Goal: Communication & Community: Participate in discussion

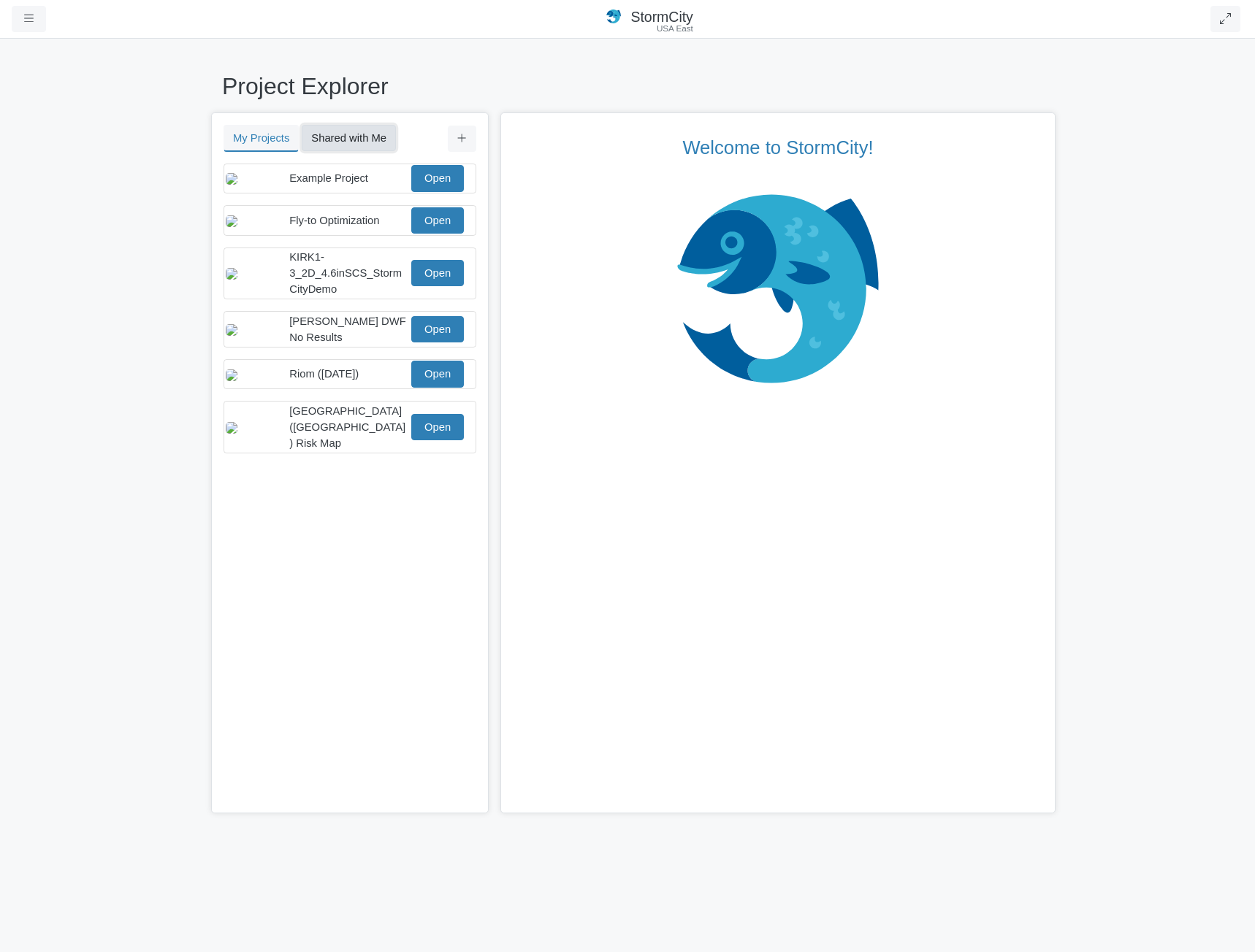
click at [350, 139] on button "Shared with Me" at bounding box center [349, 138] width 94 height 27
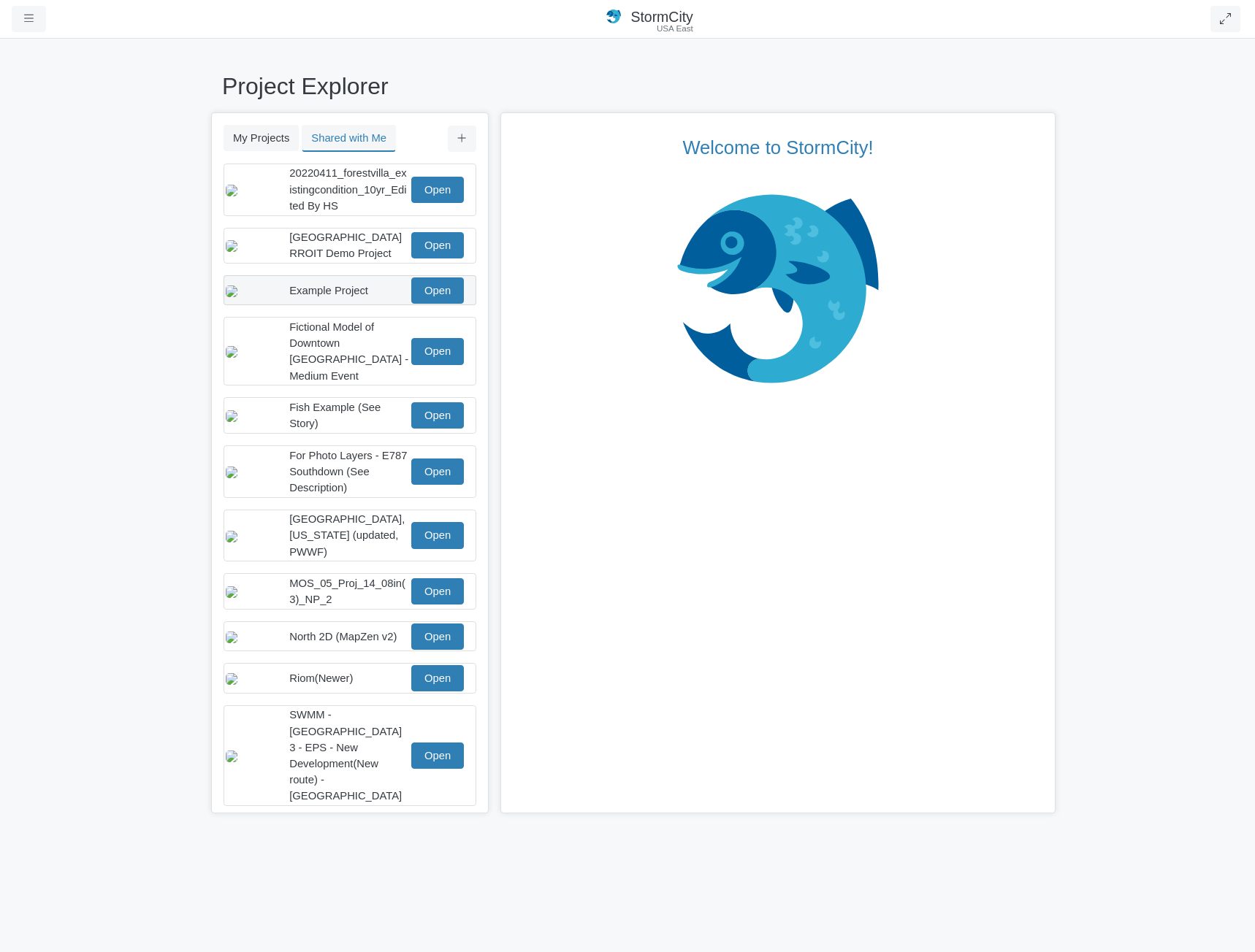
click at [363, 296] on span "Example Project" at bounding box center [329, 290] width 79 height 11
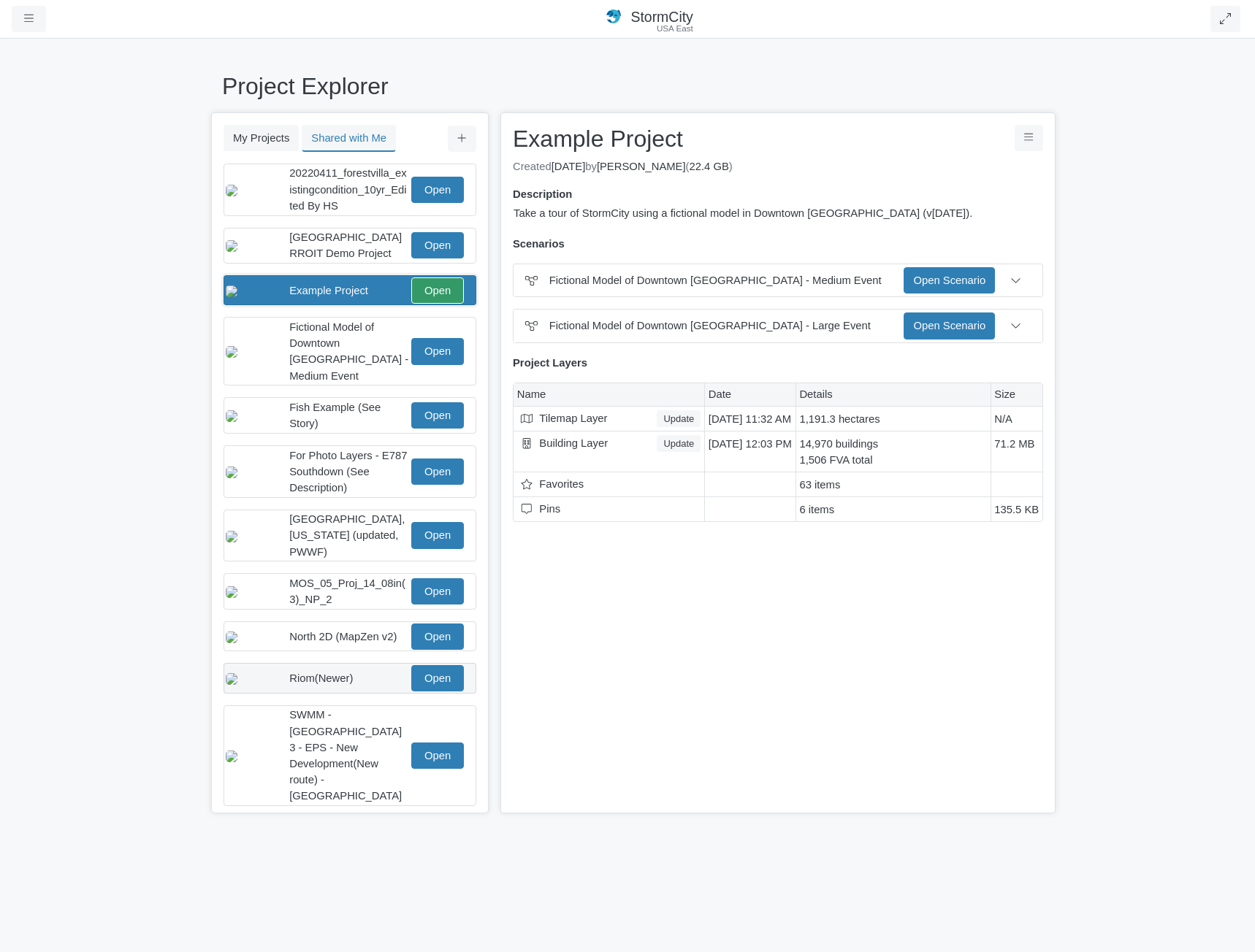
click at [365, 673] on div "Riom(Newer)" at bounding box center [349, 678] width 119 height 16
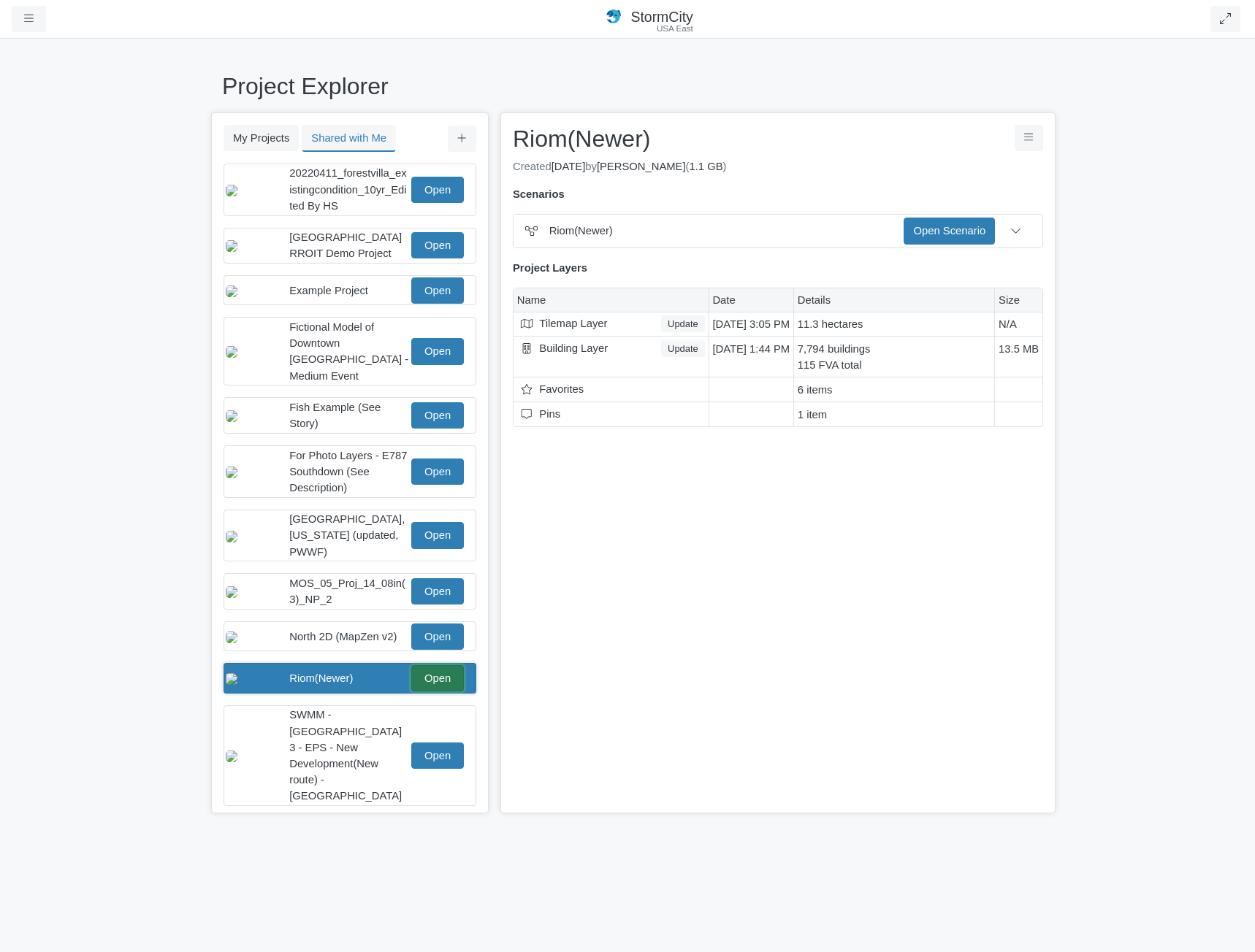
click at [435, 676] on link "Open" at bounding box center [437, 678] width 52 height 27
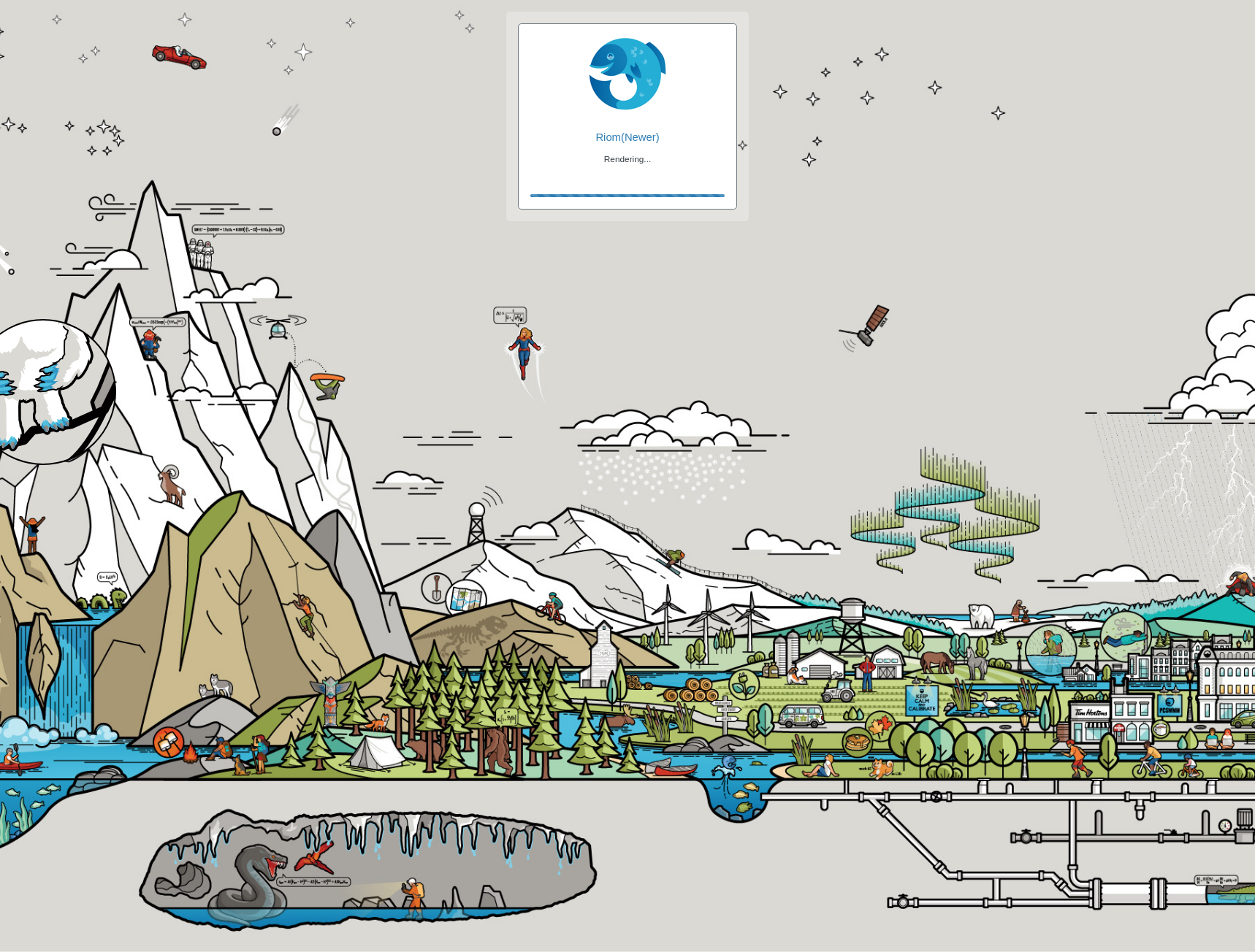
checkbox input "true"
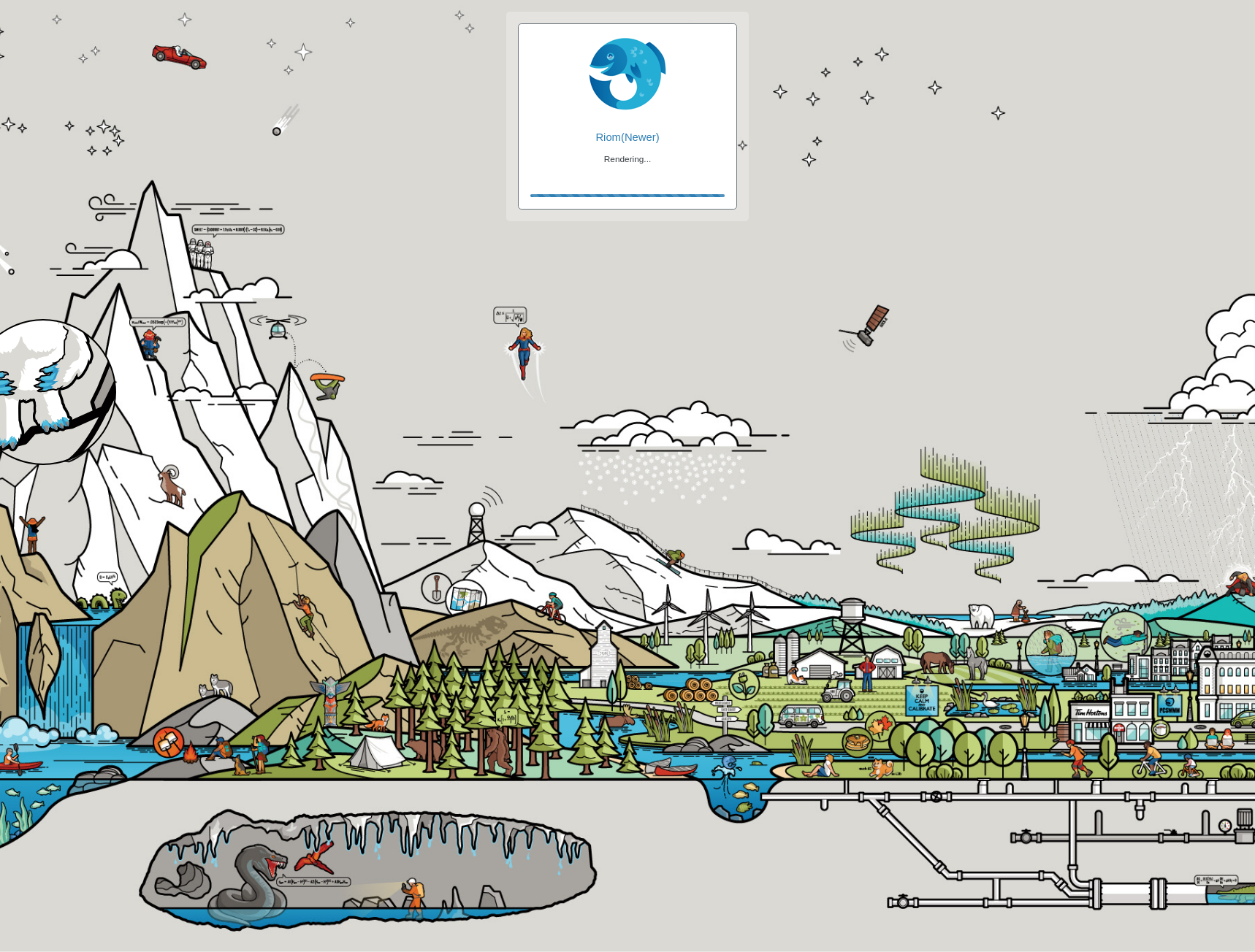
checkbox input "true"
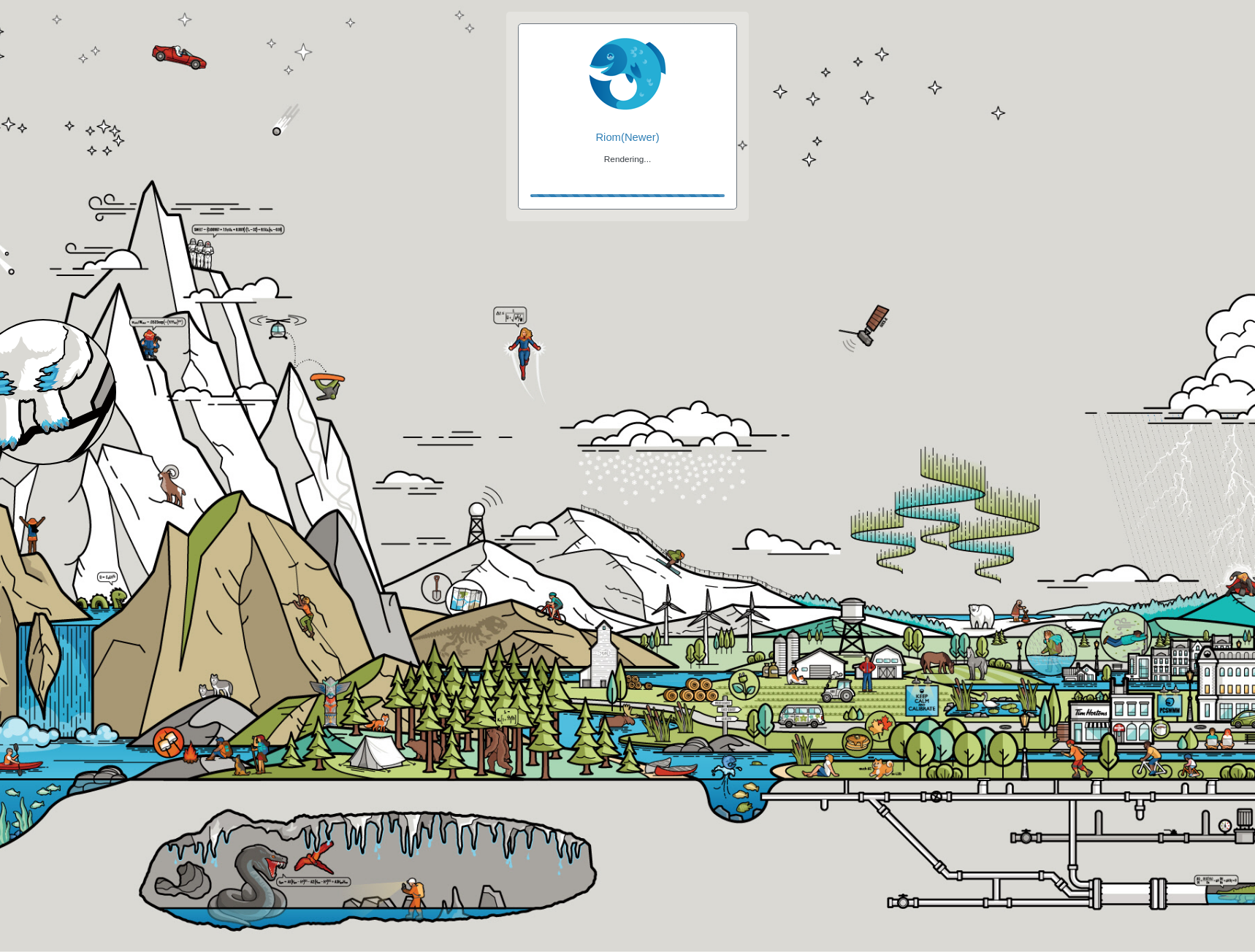
checkbox input "false"
checkbox input "true"
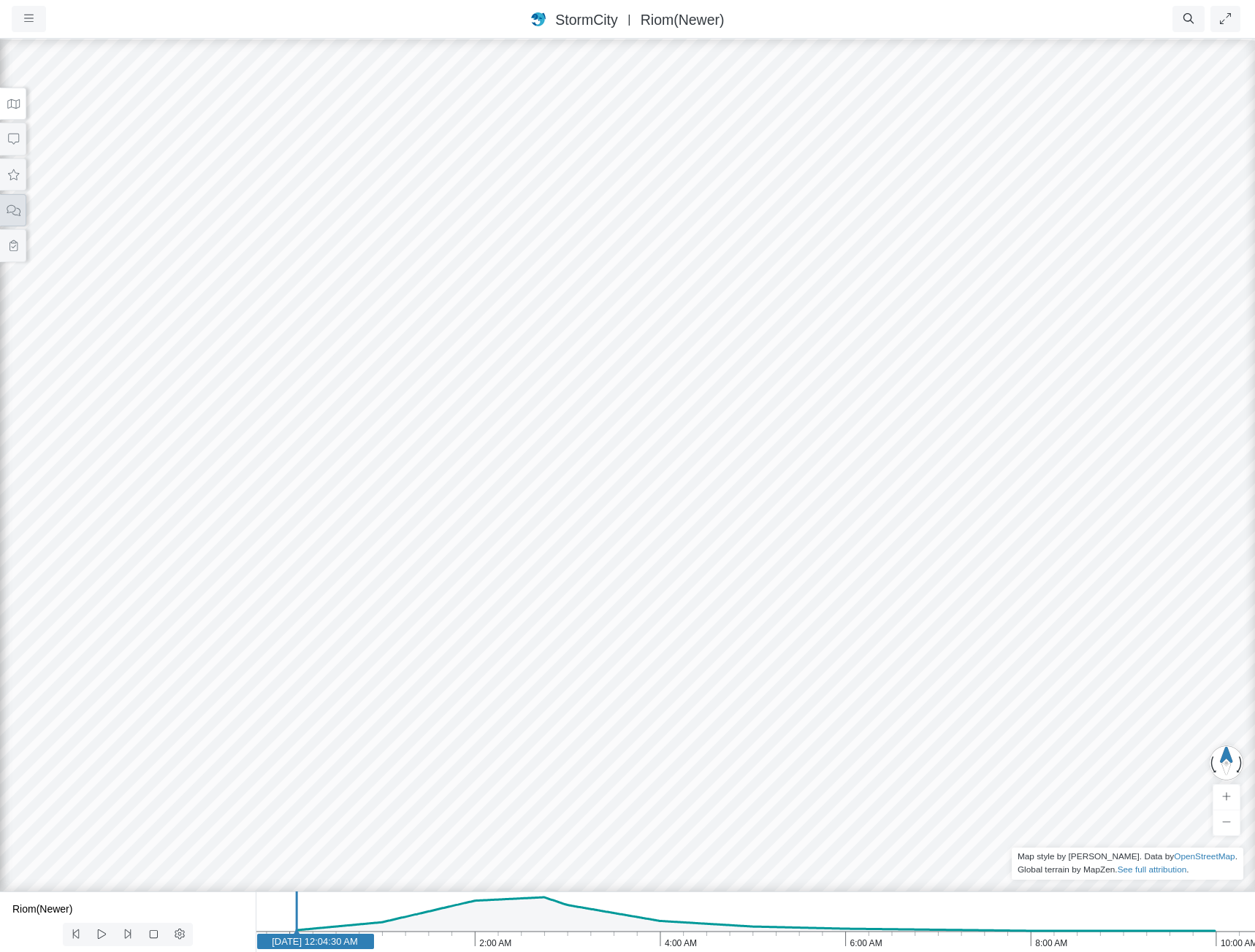
click at [14, 211] on icon at bounding box center [14, 211] width 14 height 11
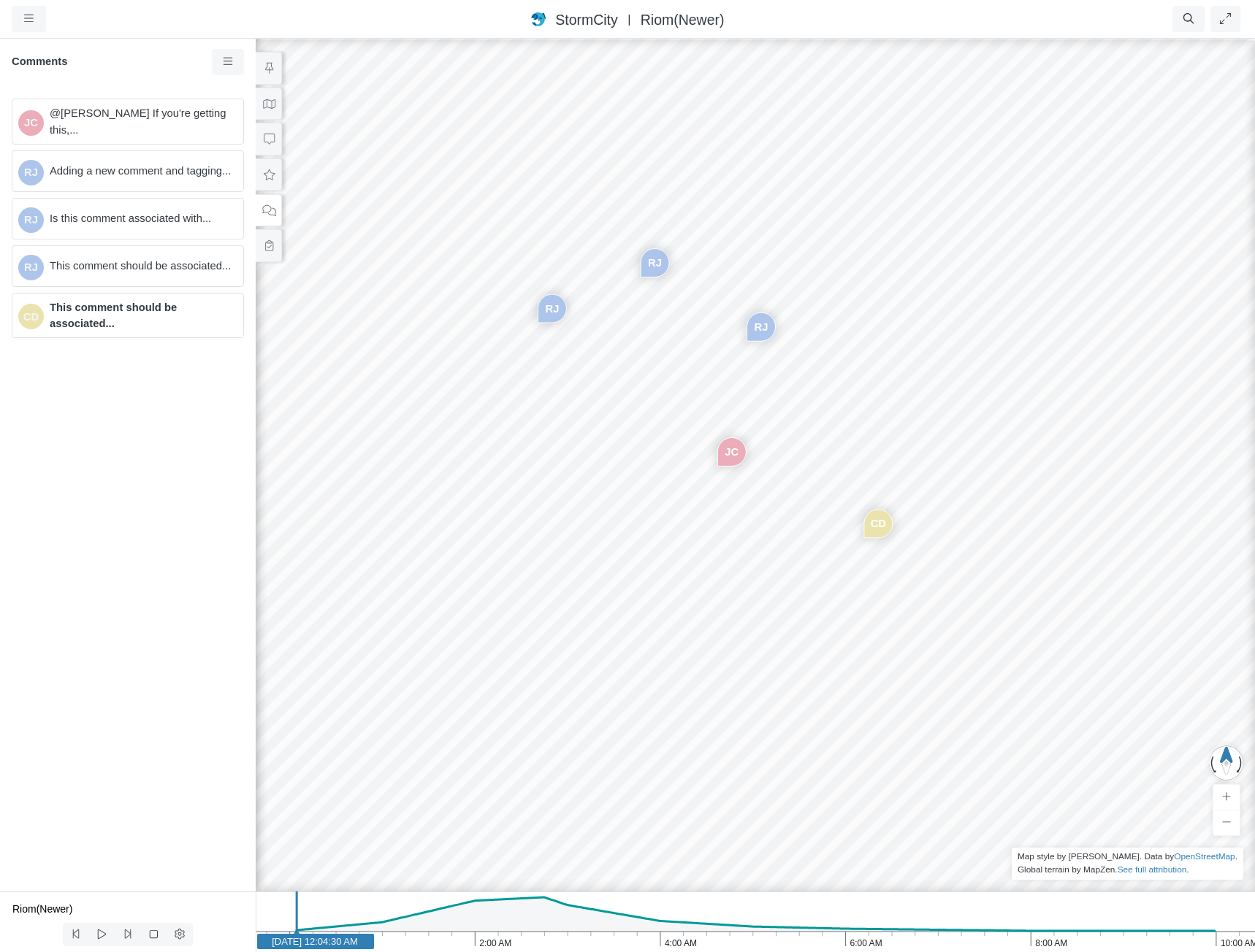
click at [876, 528] on div "CD" at bounding box center [878, 523] width 28 height 28
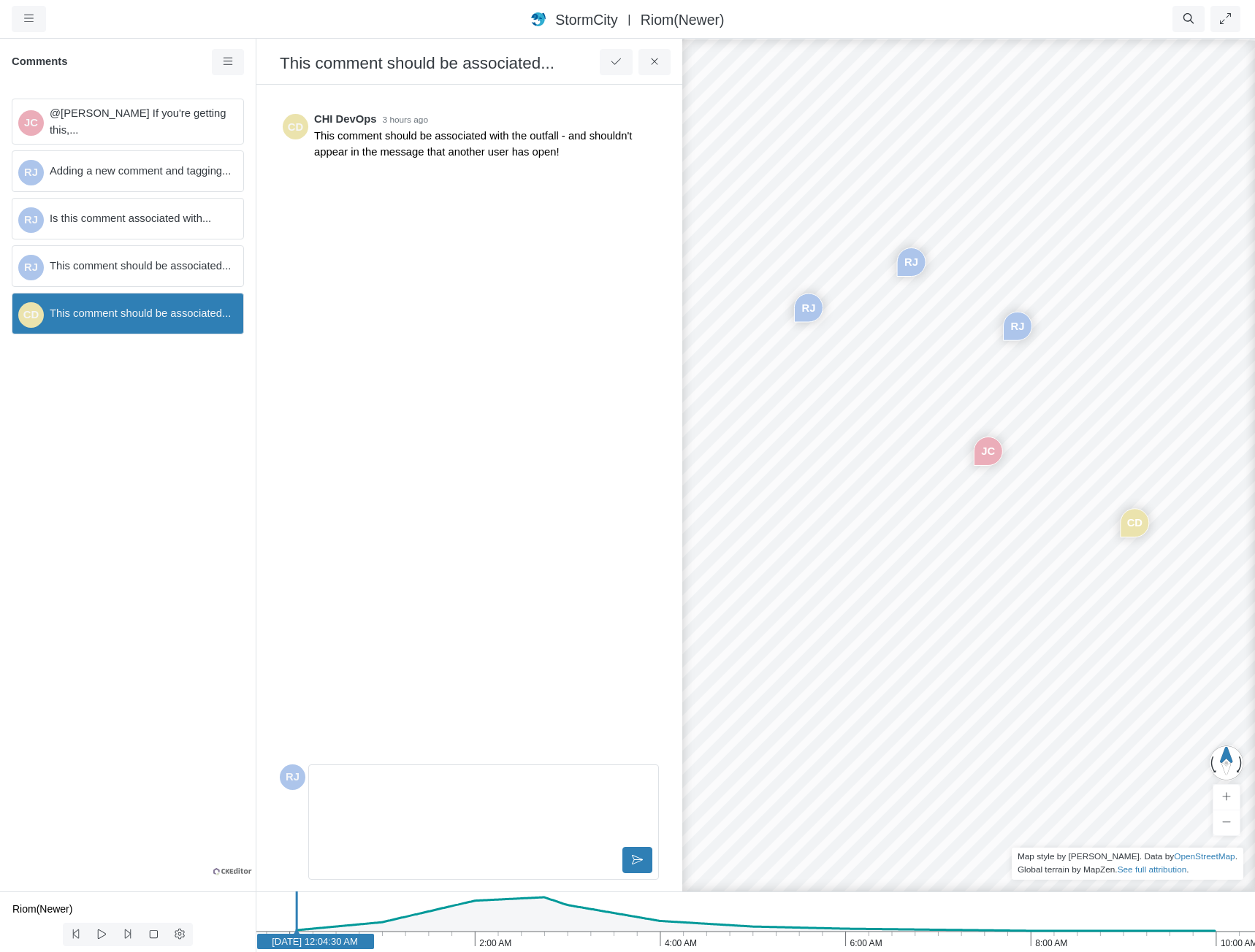
click at [174, 317] on span "This comment should be associated..." at bounding box center [141, 313] width 182 height 16
click at [856, 15] on div "StormCity [GEOGRAPHIC_DATA] East | Riom(Newer)" at bounding box center [627, 20] width 670 height 21
click at [949, 306] on div "JC [GEOGRAPHIC_DATA] [GEOGRAPHIC_DATA] [GEOGRAPHIC_DATA] CD" at bounding box center [1011, 494] width 1255 height 915
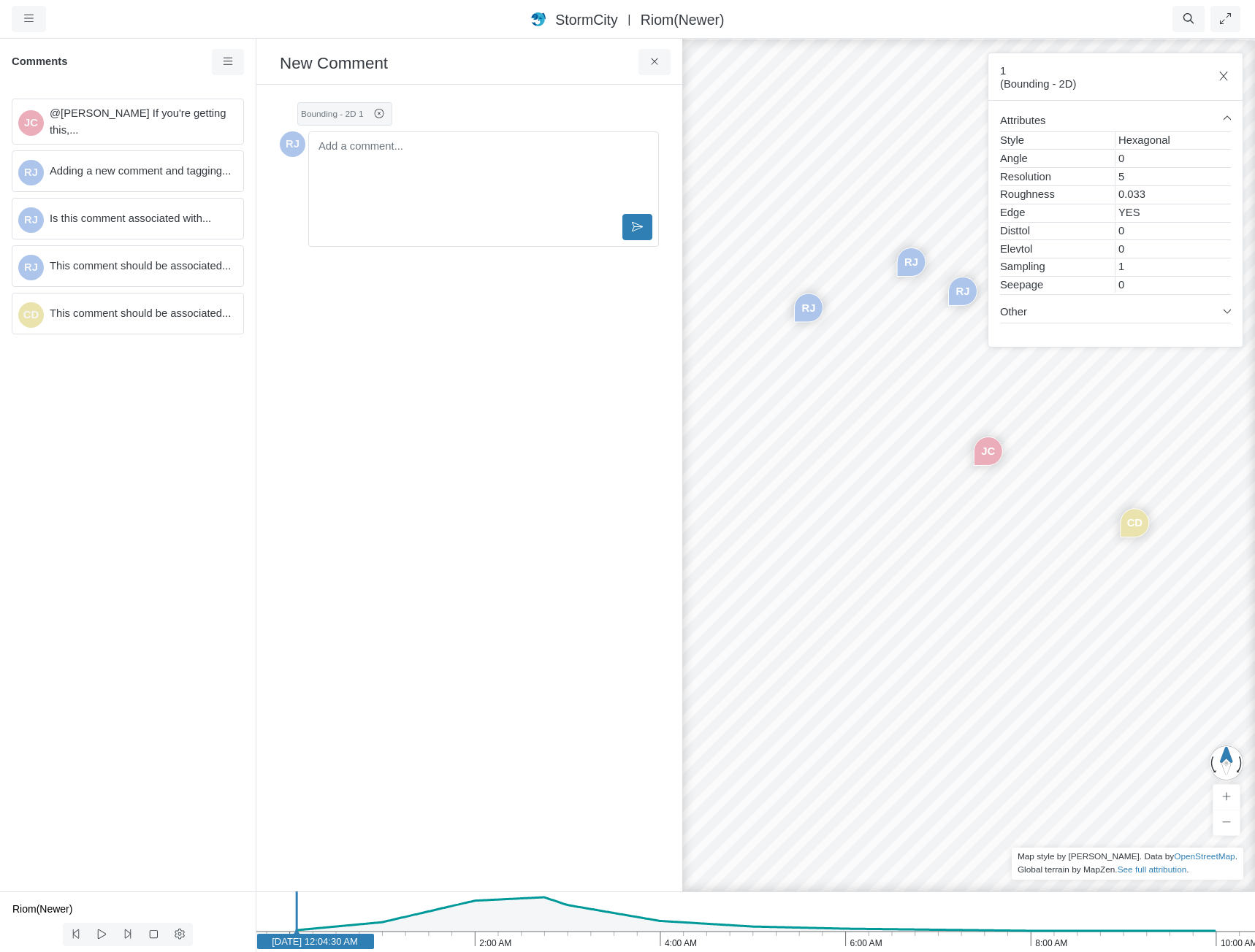
click at [770, 331] on div "JC [GEOGRAPHIC_DATA] [GEOGRAPHIC_DATA] [GEOGRAPHIC_DATA] CD [GEOGRAPHIC_DATA]" at bounding box center [1011, 494] width 1255 height 915
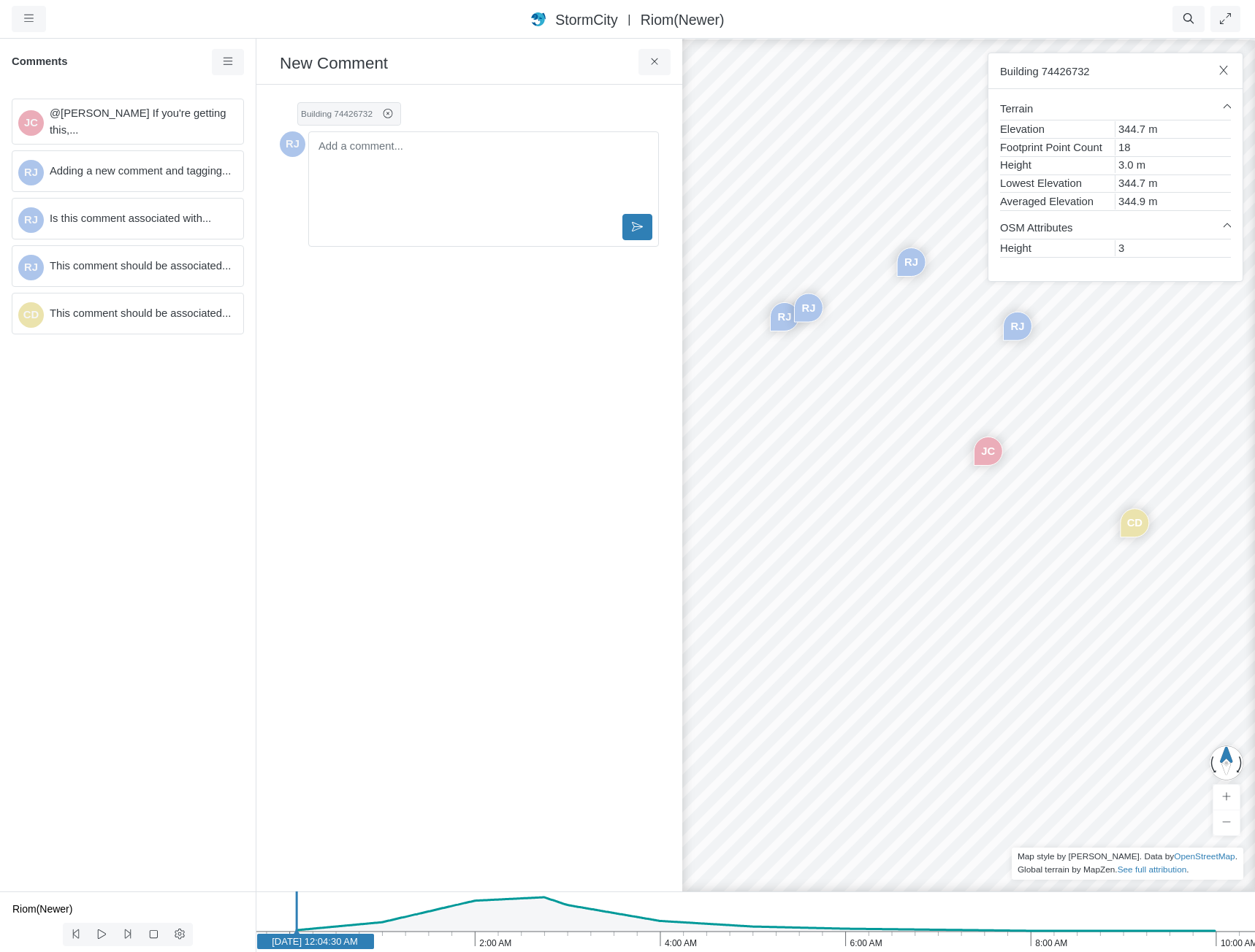
click at [837, 31] on ul "Resume Clear Overlay Exit Dashboard 60 FPS (4-60) 127.3 MB/4 GB" at bounding box center [719, 19] width 1049 height 27
click at [1032, 427] on div "JC [GEOGRAPHIC_DATA] [GEOGRAPHIC_DATA] [GEOGRAPHIC_DATA] CD [GEOGRAPHIC_DATA]" at bounding box center [1011, 494] width 1255 height 915
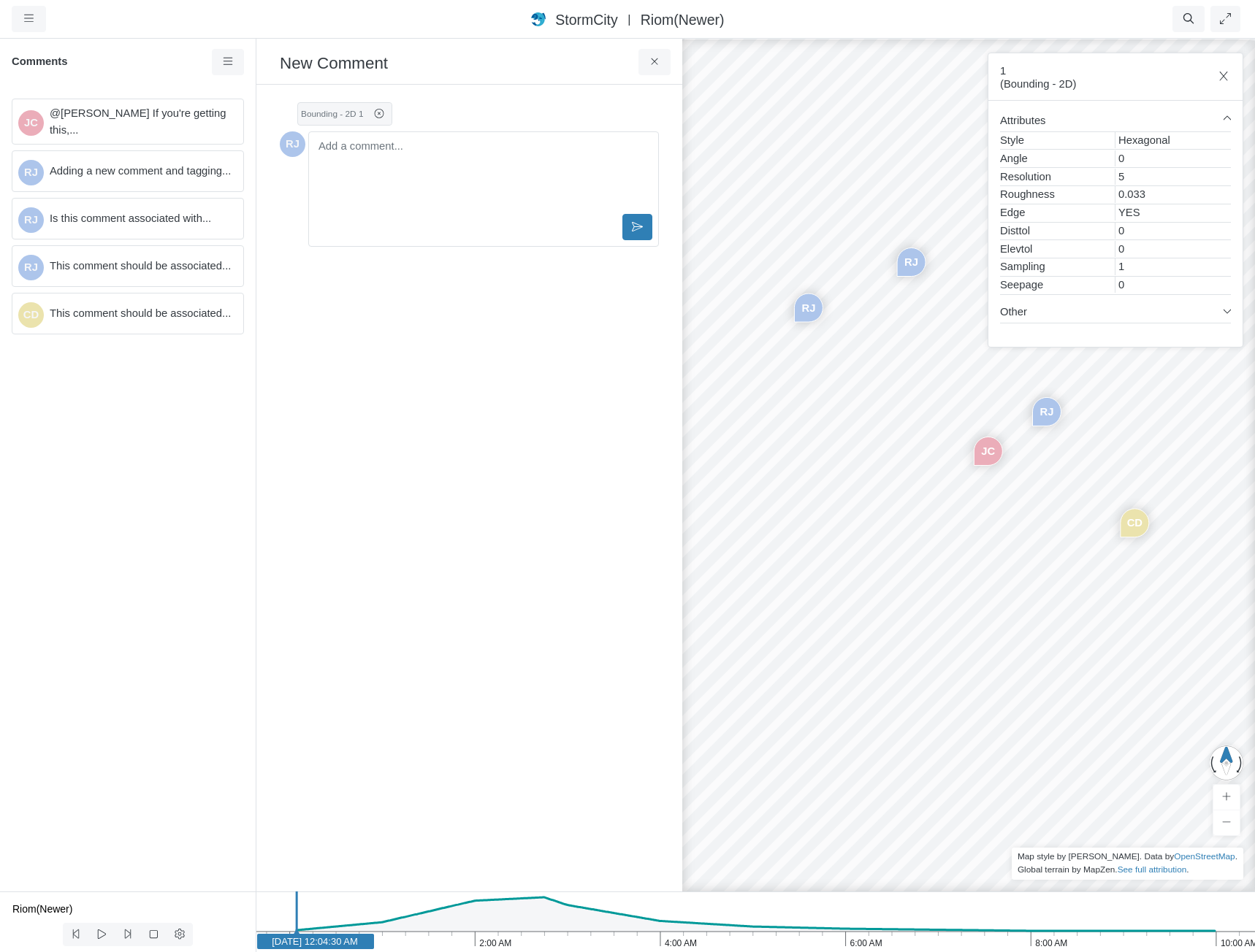
click at [804, 11] on div "StormCity [GEOGRAPHIC_DATA] East | Riom(Newer)" at bounding box center [627, 20] width 670 height 21
click at [654, 64] on icon at bounding box center [654, 61] width 7 height 7
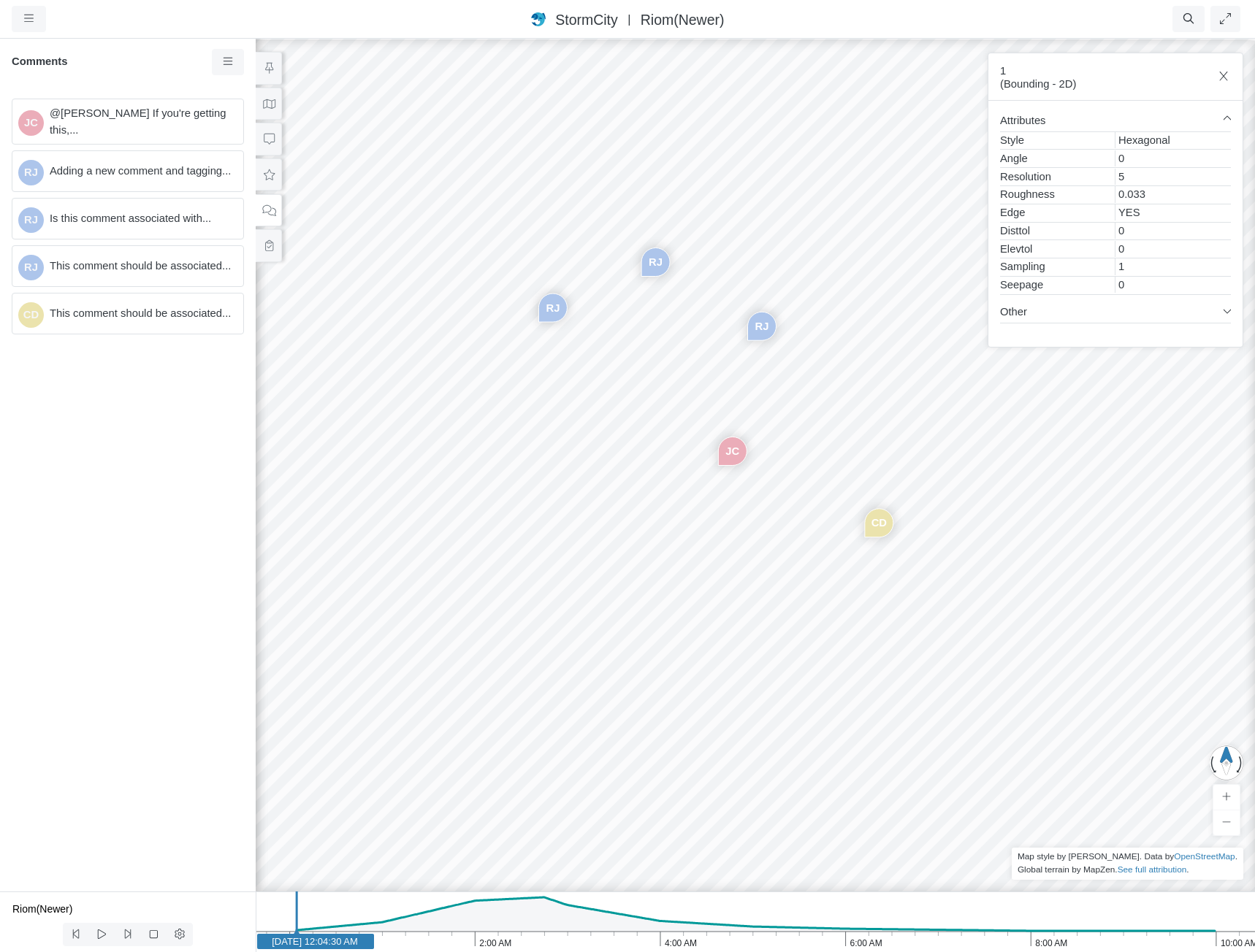
click at [607, 440] on div "JC [GEOGRAPHIC_DATA] [GEOGRAPHIC_DATA] [GEOGRAPHIC_DATA] CD" at bounding box center [755, 494] width 1255 height 915
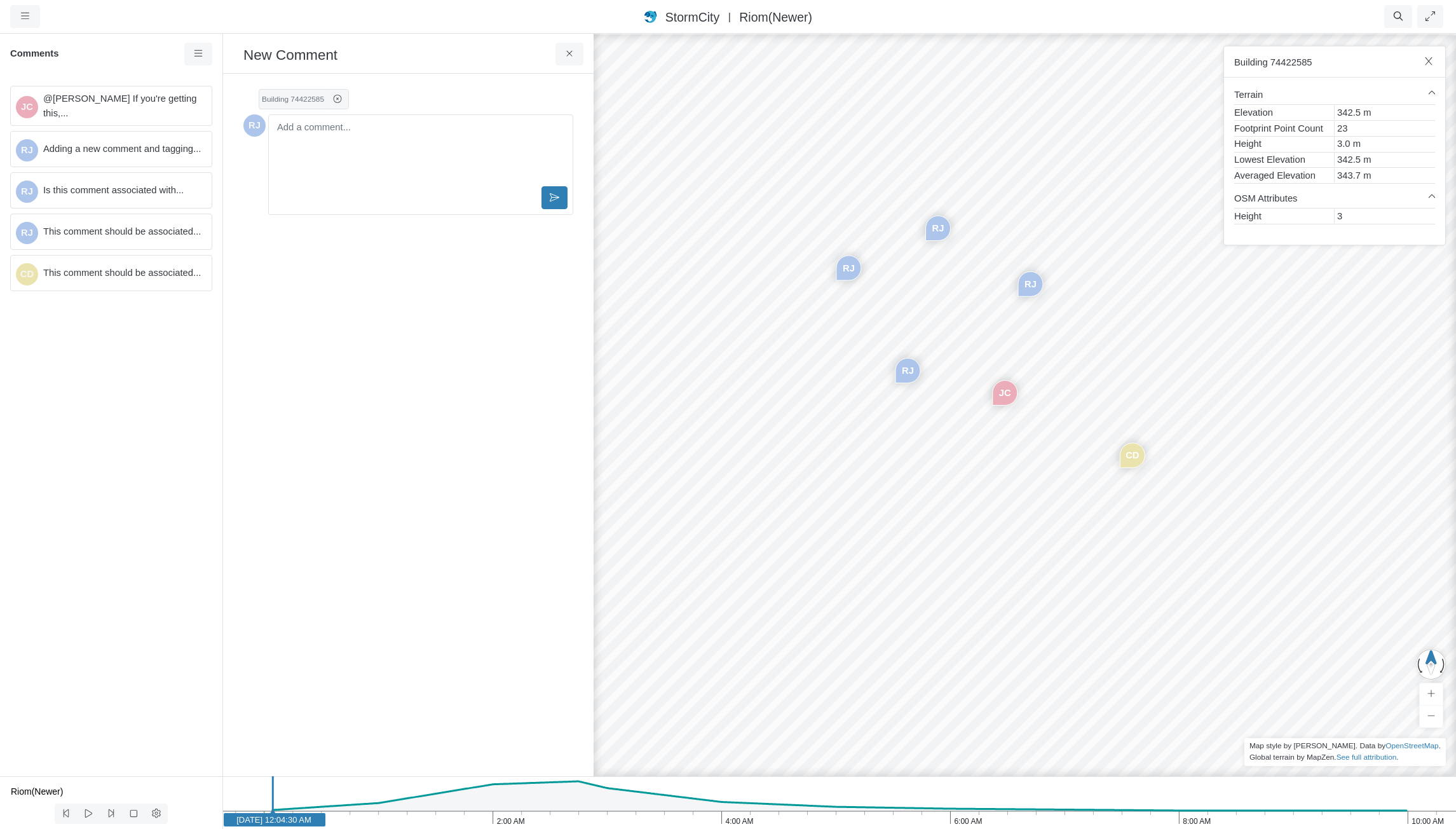
click at [303, 238] on div "Created 3 hours ago by [PERSON_NAME] Status: To Do To Do In Progress On Hold Fo…" at bounding box center [408, 425] width 350 height 682
click at [821, 288] on div "JC [GEOGRAPHIC_DATA] [GEOGRAPHIC_DATA] [GEOGRAPHIC_DATA] CD [GEOGRAPHIC_DATA]" at bounding box center [1025, 430] width 1456 height 797
click at [888, 376] on div "JC [GEOGRAPHIC_DATA] [GEOGRAPHIC_DATA] [GEOGRAPHIC_DATA] CD [GEOGRAPHIC_DATA]" at bounding box center [1025, 430] width 1456 height 797
click at [978, 397] on div "JC [GEOGRAPHIC_DATA] [GEOGRAPHIC_DATA] [GEOGRAPHIC_DATA] CD [GEOGRAPHIC_DATA]" at bounding box center [1025, 430] width 1456 height 797
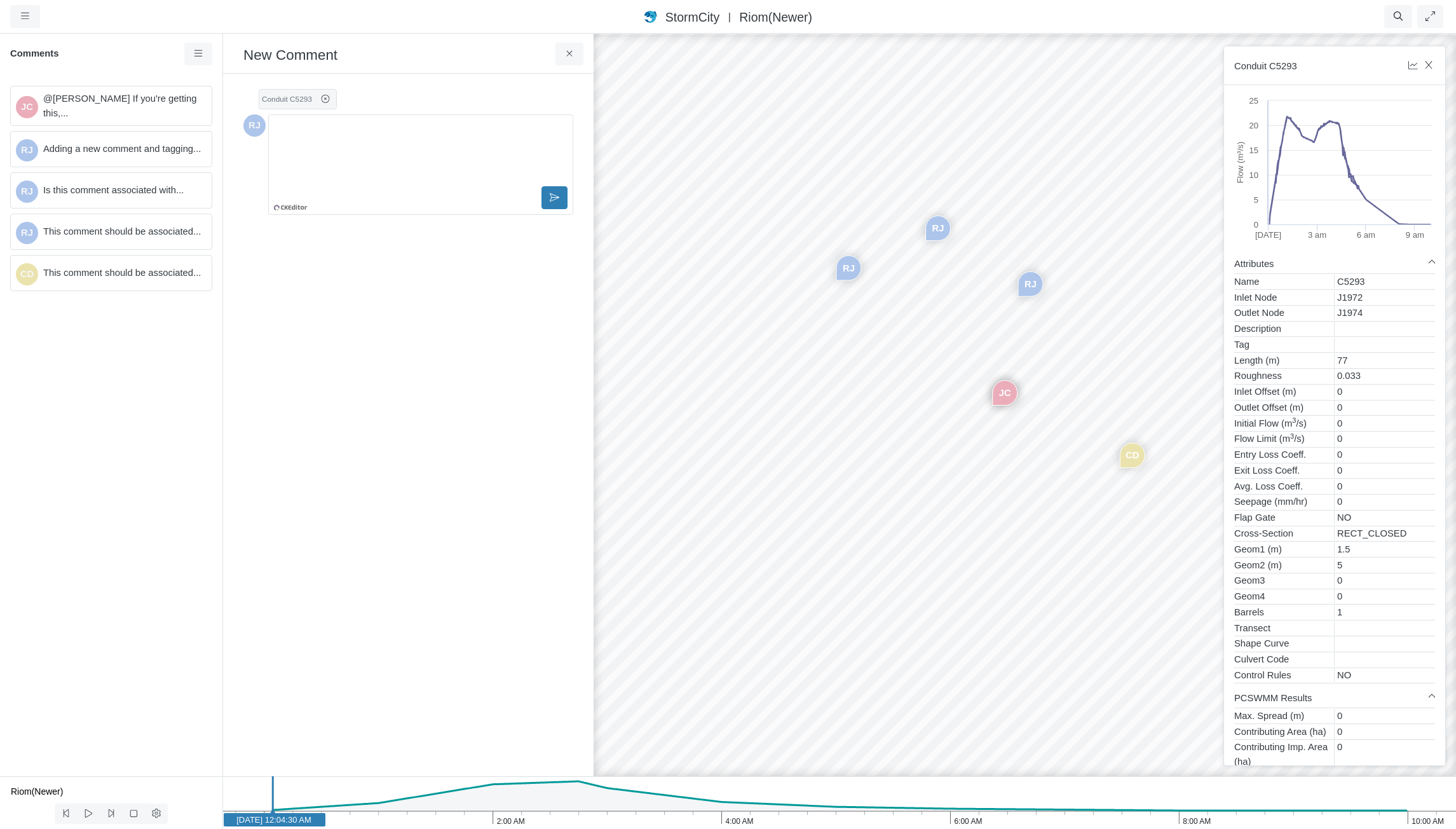
click at [946, 378] on div "JC [GEOGRAPHIC_DATA] [GEOGRAPHIC_DATA] [GEOGRAPHIC_DATA] CD [GEOGRAPHIC_DATA]" at bounding box center [1025, 430] width 1456 height 797
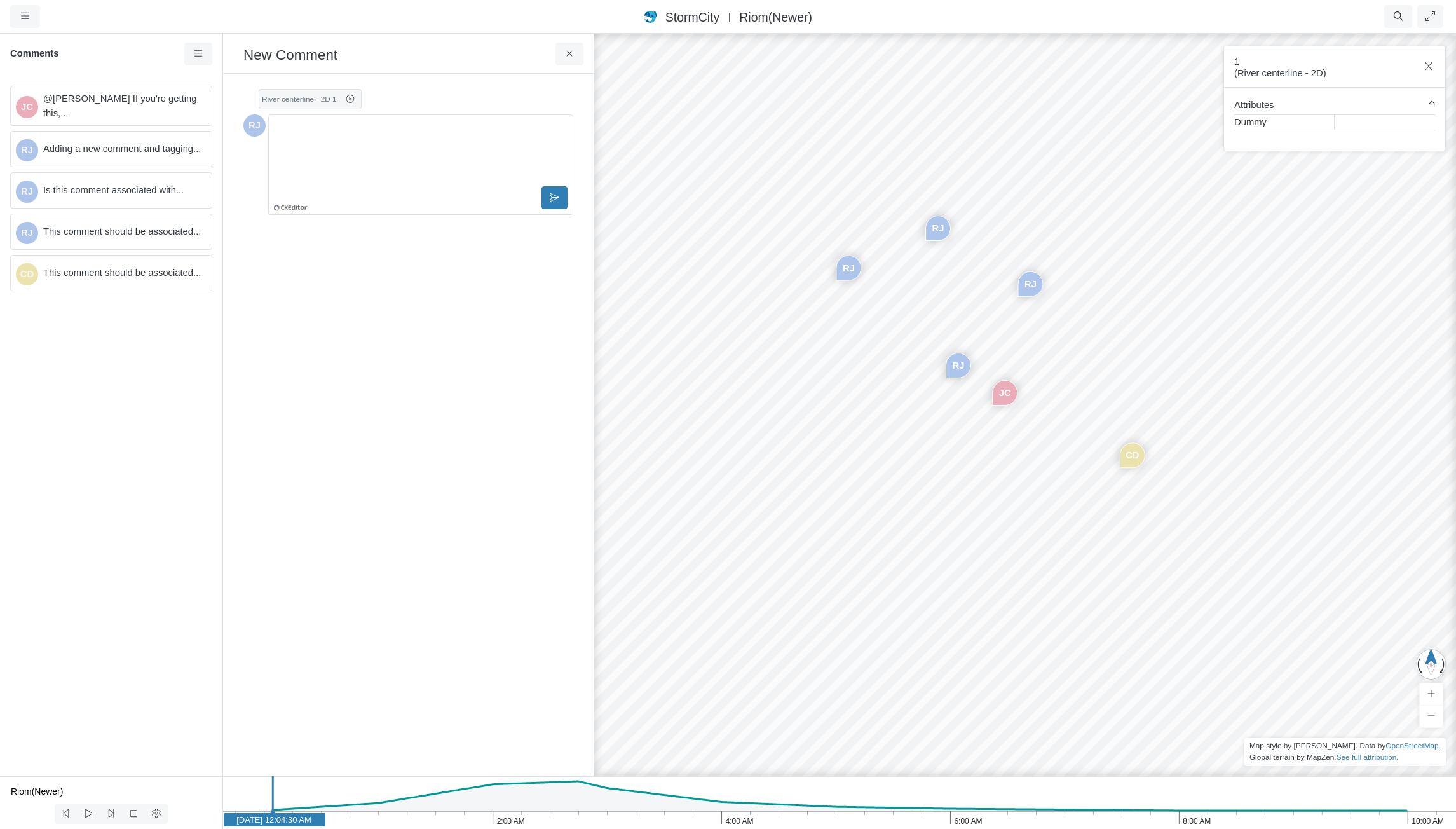
click at [1091, 378] on div "JC [GEOGRAPHIC_DATA] [GEOGRAPHIC_DATA] [GEOGRAPHIC_DATA] CD [GEOGRAPHIC_DATA]" at bounding box center [1025, 430] width 1456 height 797
click at [1087, 334] on div "JC [GEOGRAPHIC_DATA] [GEOGRAPHIC_DATA] [GEOGRAPHIC_DATA] CD [GEOGRAPHIC_DATA]" at bounding box center [1025, 430] width 1456 height 797
click at [1015, 350] on div "JC [GEOGRAPHIC_DATA] [GEOGRAPHIC_DATA] [GEOGRAPHIC_DATA] CD [GEOGRAPHIC_DATA]" at bounding box center [1025, 430] width 1456 height 797
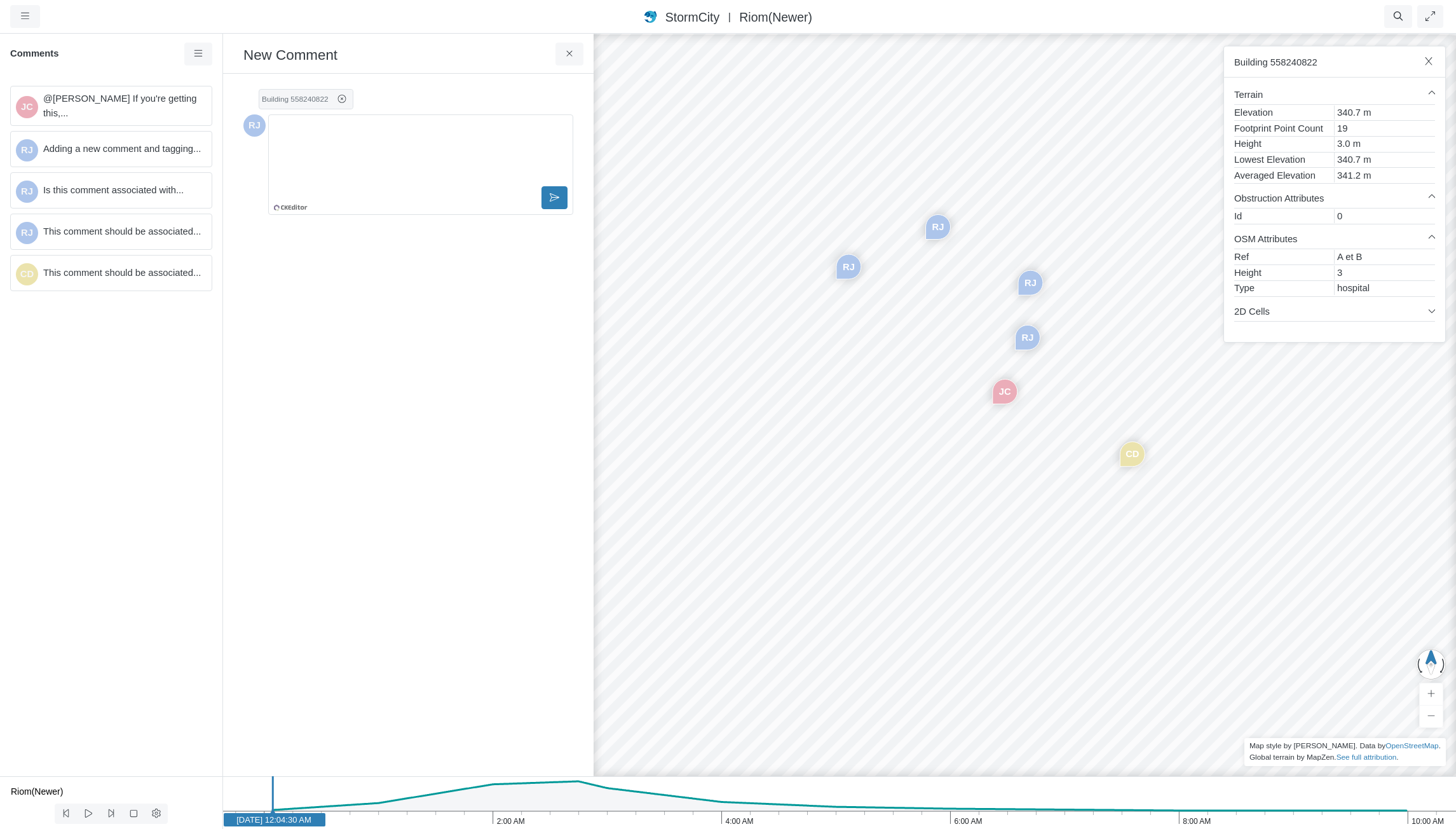
click at [988, 339] on div "JC [GEOGRAPHIC_DATA] [GEOGRAPHIC_DATA] [GEOGRAPHIC_DATA] CD [GEOGRAPHIC_DATA]" at bounding box center [1025, 430] width 1456 height 797
click at [1073, 513] on span "Add Comment" at bounding box center [1087, 509] width 61 height 10
click at [401, 119] on div "Editor editing area: main" at bounding box center [420, 127] width 294 height 63
click at [574, 52] on icon at bounding box center [570, 53] width 12 height 9
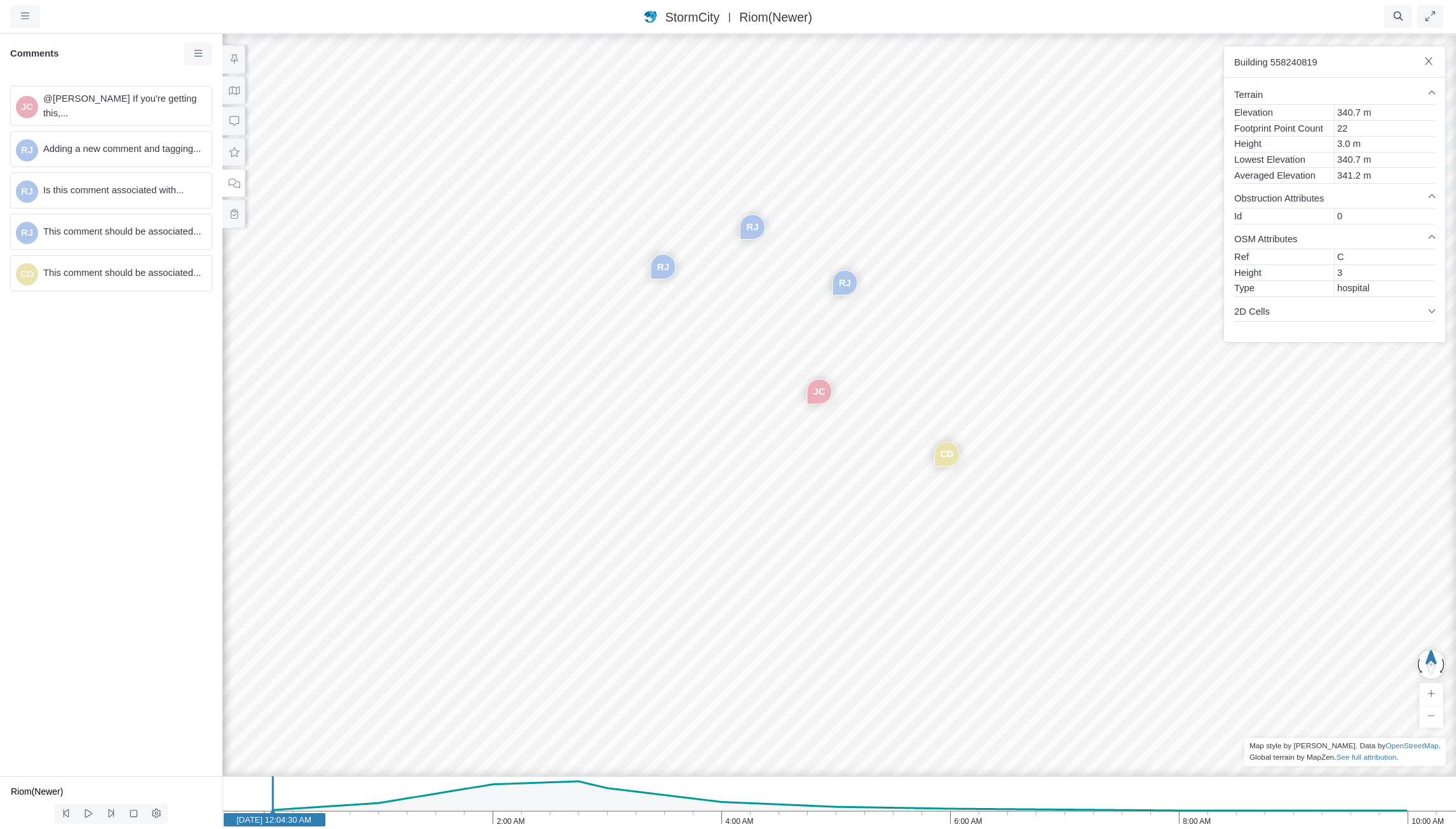
click at [858, 479] on div "JC [GEOGRAPHIC_DATA] [GEOGRAPHIC_DATA] [GEOGRAPHIC_DATA] CD" at bounding box center [839, 430] width 1456 height 797
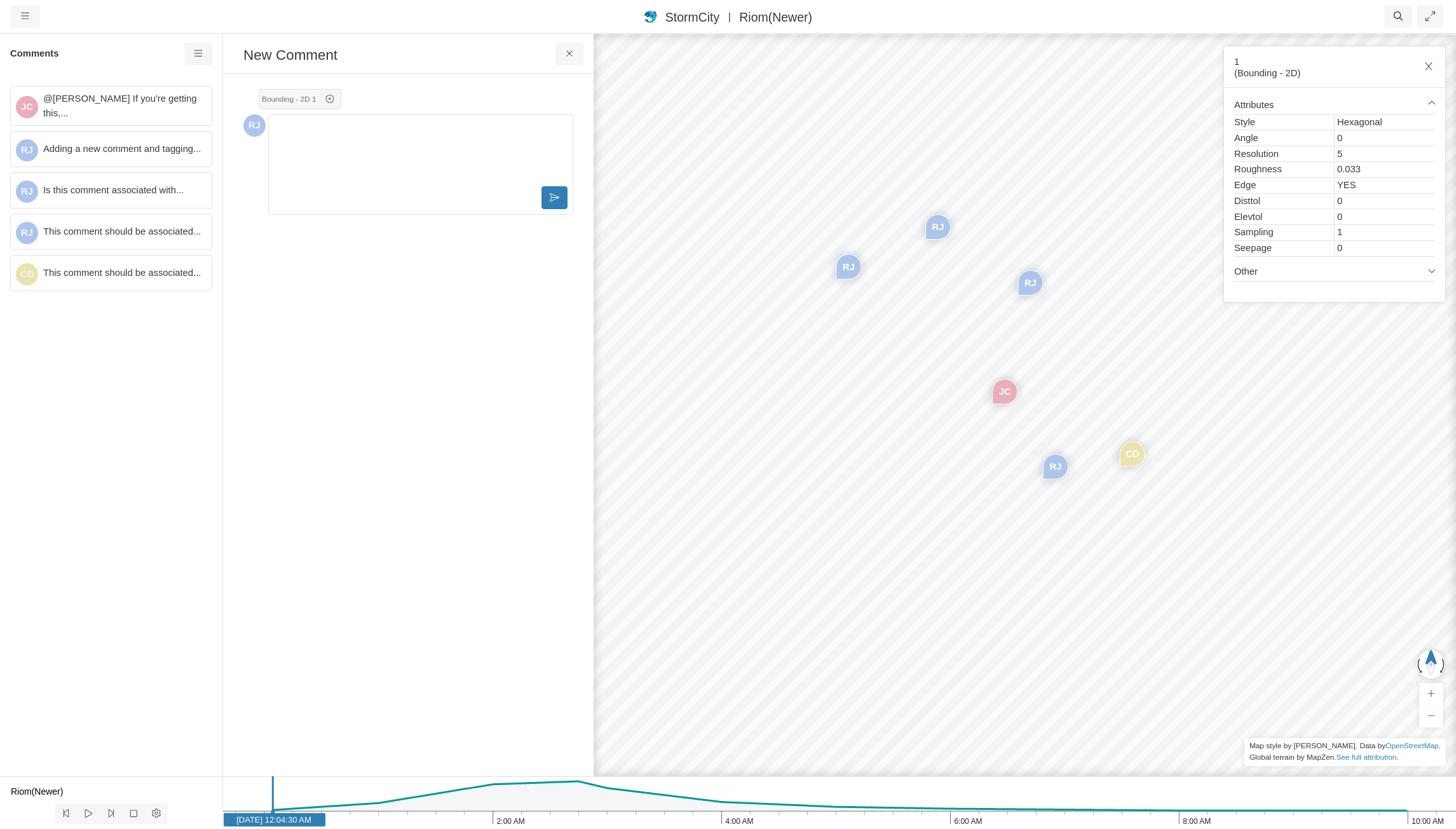
click at [984, 399] on div "JC" at bounding box center [992, 404] width 26 height 26
click at [980, 399] on div "RJ" at bounding box center [984, 399] width 26 height 26
click at [1006, 411] on div "JC [GEOGRAPHIC_DATA] [GEOGRAPHIC_DATA] [GEOGRAPHIC_DATA] CD [GEOGRAPHIC_DATA]" at bounding box center [1025, 430] width 1456 height 797
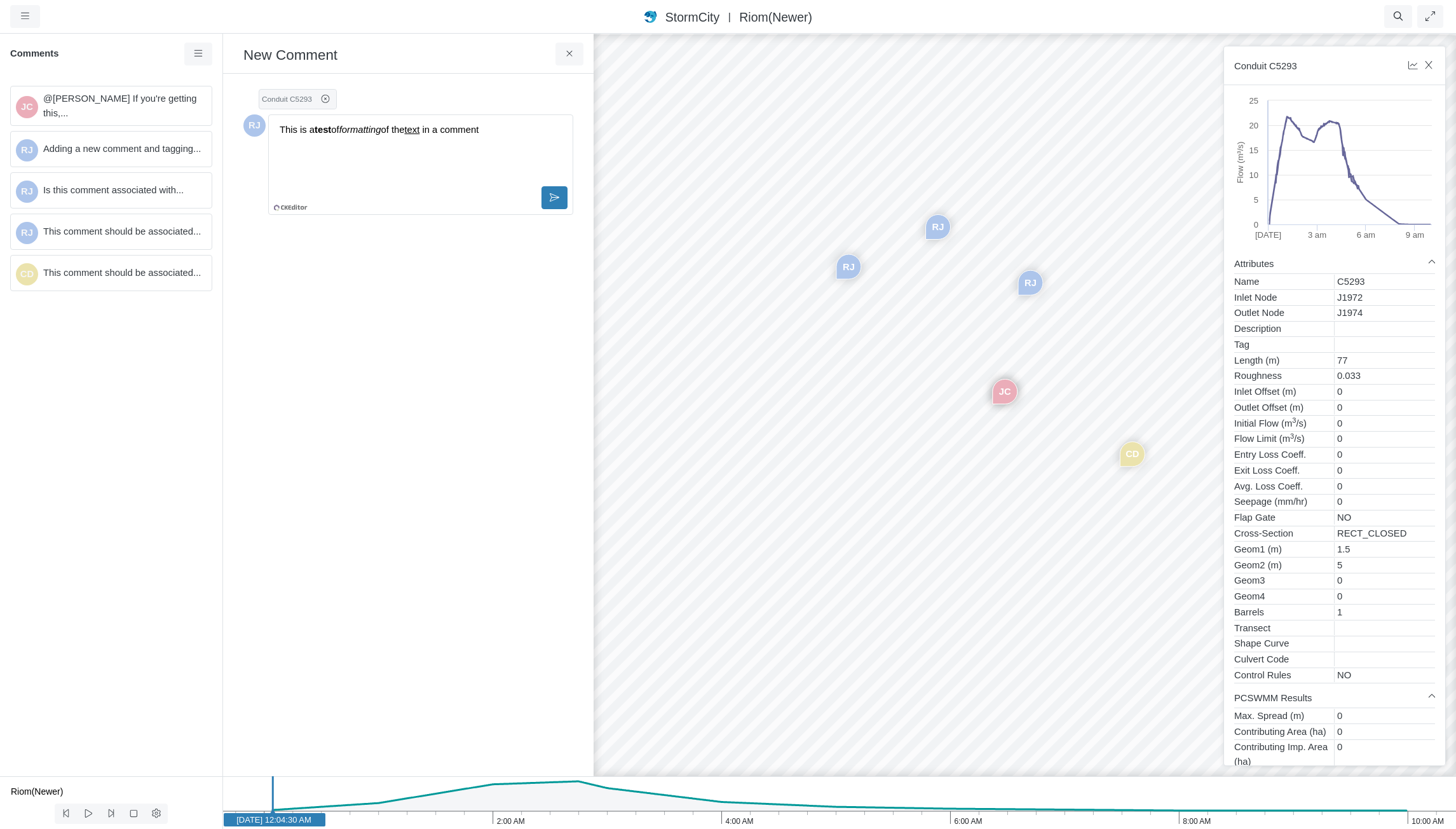
click at [474, 131] on p "This is a test of formatting of the text ⁠⁠⁠⁠⁠⁠⁠ in a comment" at bounding box center [421, 129] width 282 height 14
click at [474, 130] on p "This is a test of formatting of the text ⁠⁠⁠⁠⁠⁠⁠ in a comment" at bounding box center [421, 129] width 282 height 14
click at [437, 164] on div "This is a test of formatting of the text in a comment" at bounding box center [420, 152] width 294 height 63
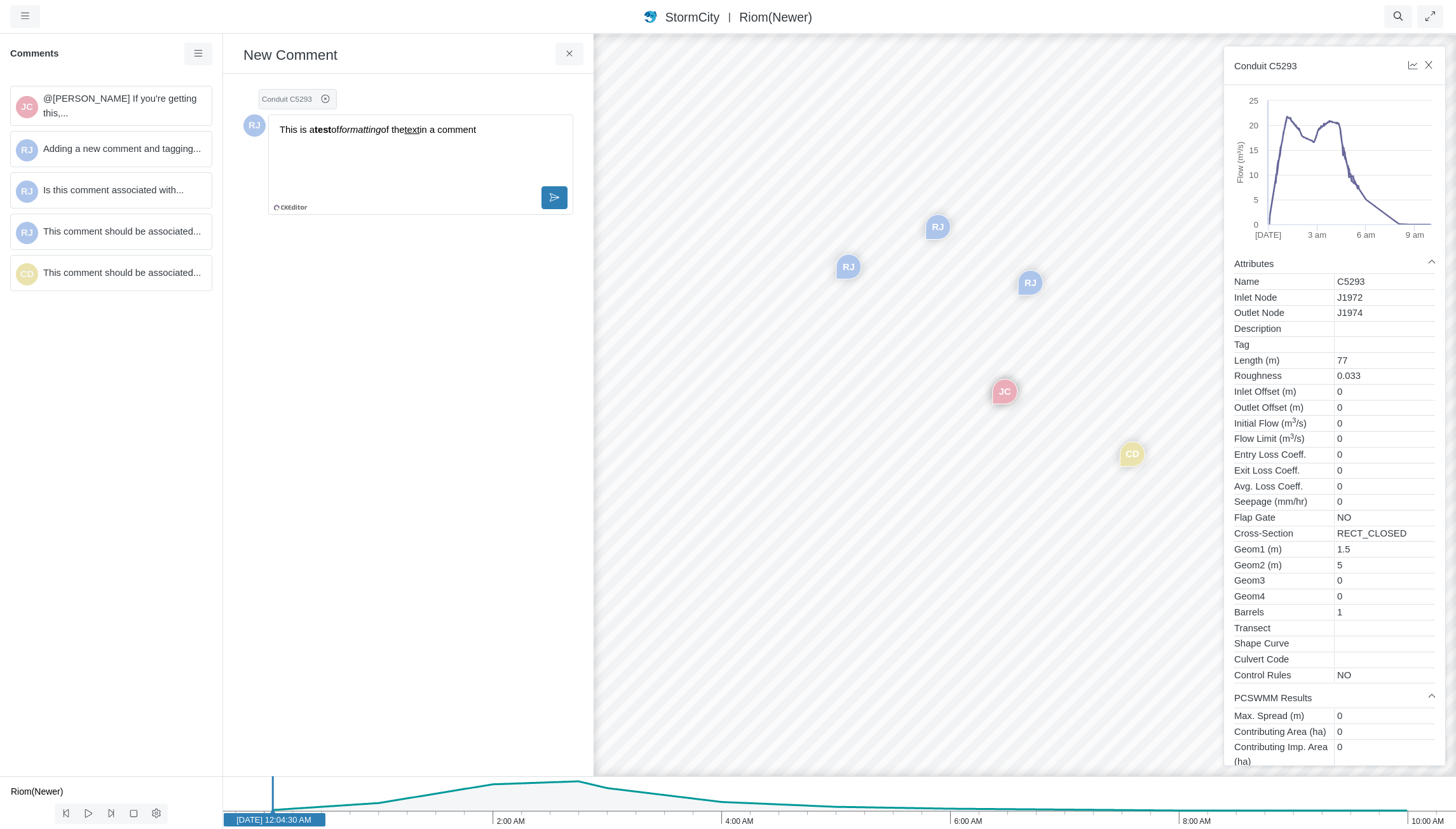
click at [515, 130] on p "This is a test of formatting of the text in a comment" at bounding box center [421, 129] width 282 height 14
click at [478, 133] on p "This is a test of formatting of the text in a comment" at bounding box center [421, 129] width 282 height 14
click at [477, 133] on p "This is a test of formatting of the text in a comment" at bounding box center [421, 129] width 282 height 14
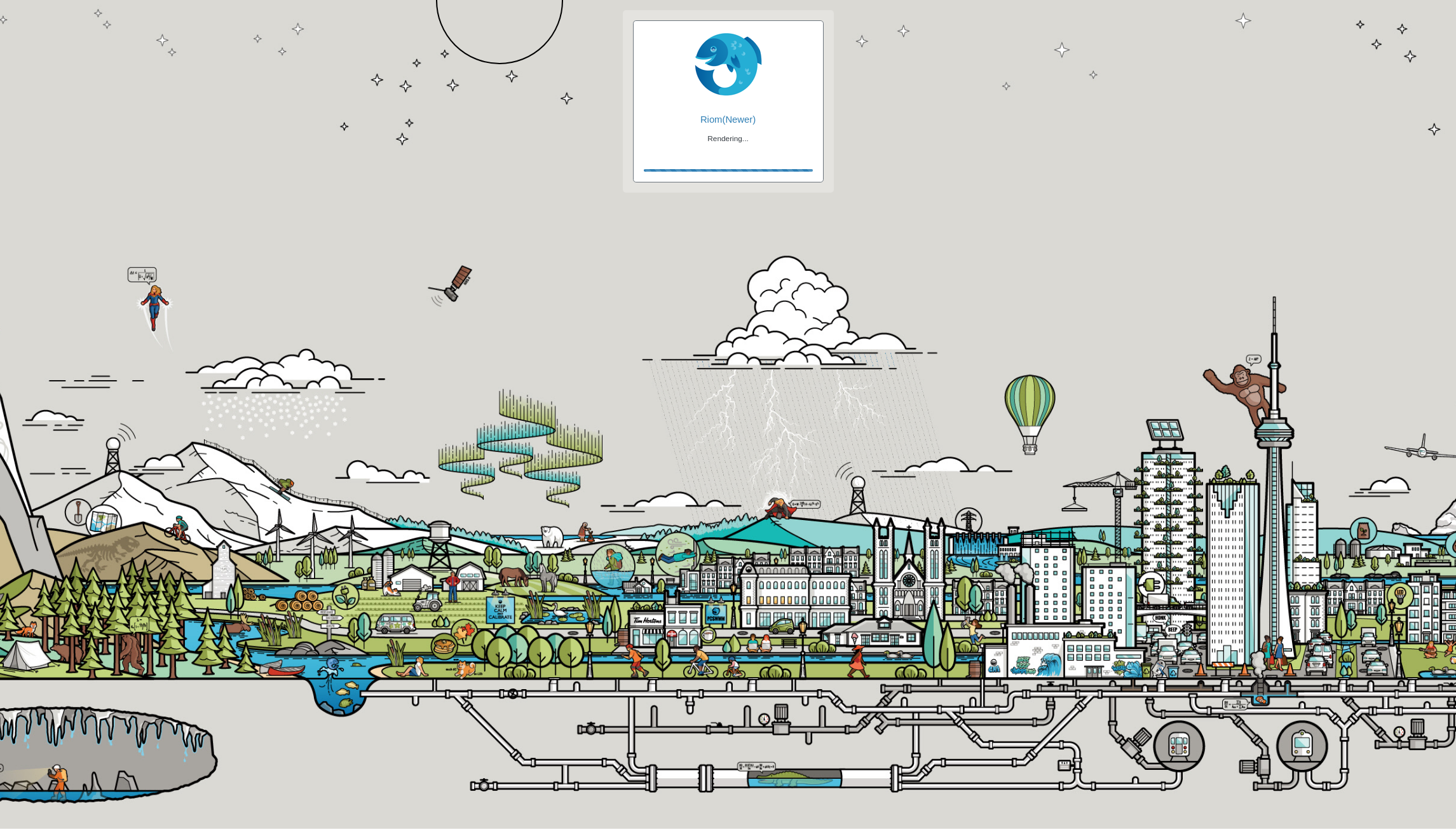
checkbox input "true"
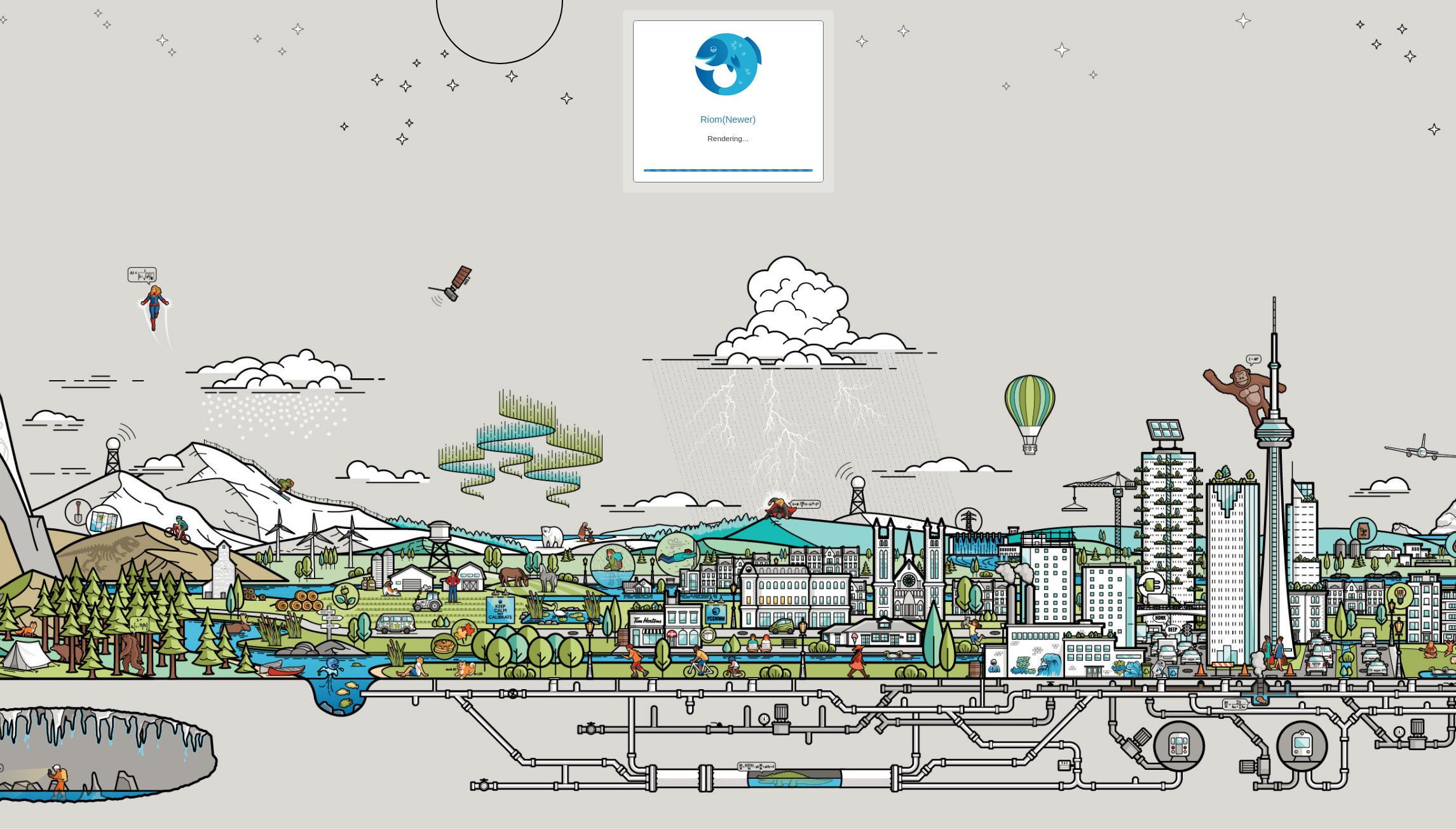
checkbox input "true"
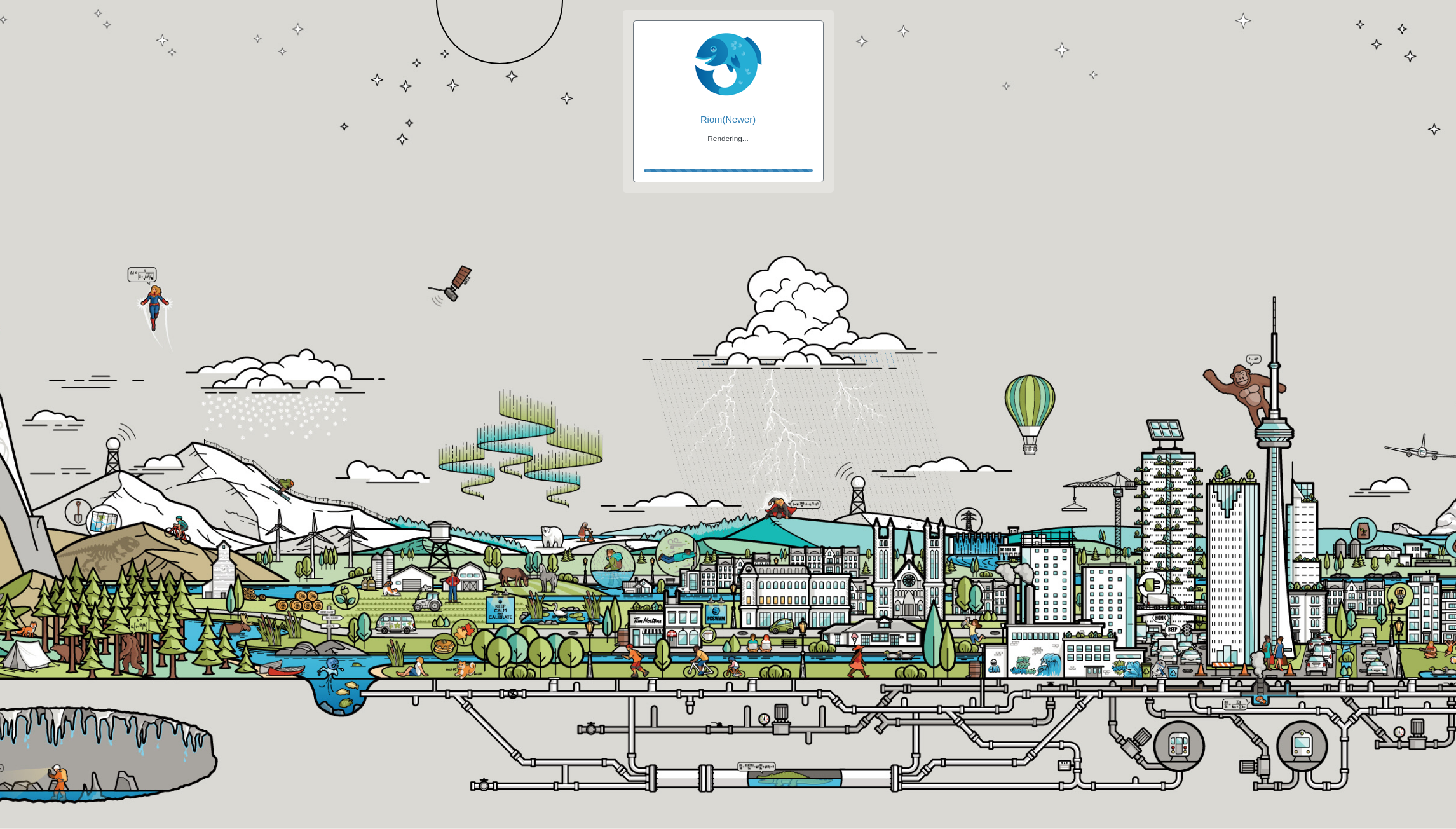
checkbox input "false"
checkbox input "true"
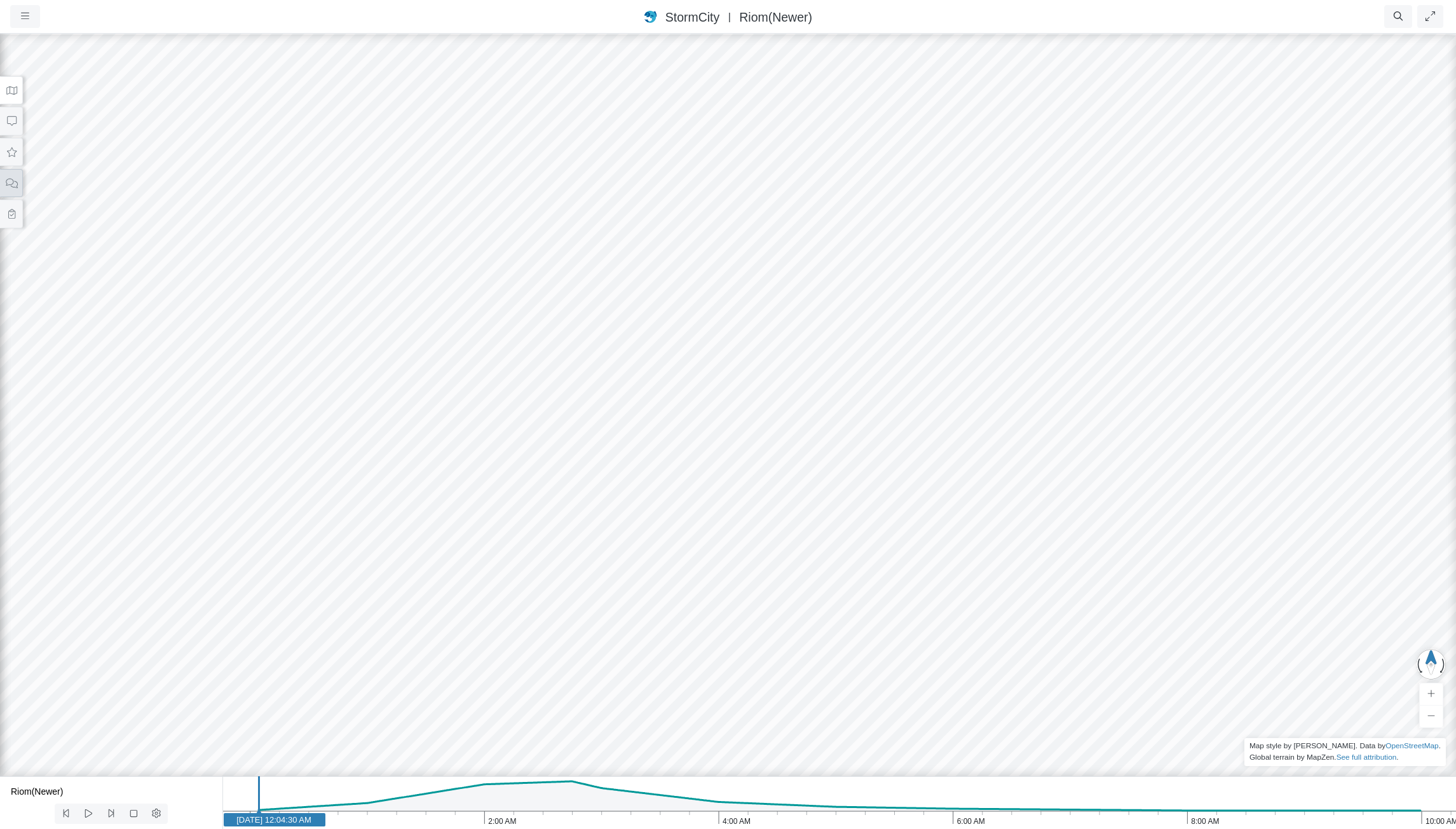
click at [15, 183] on icon at bounding box center [12, 183] width 12 height 9
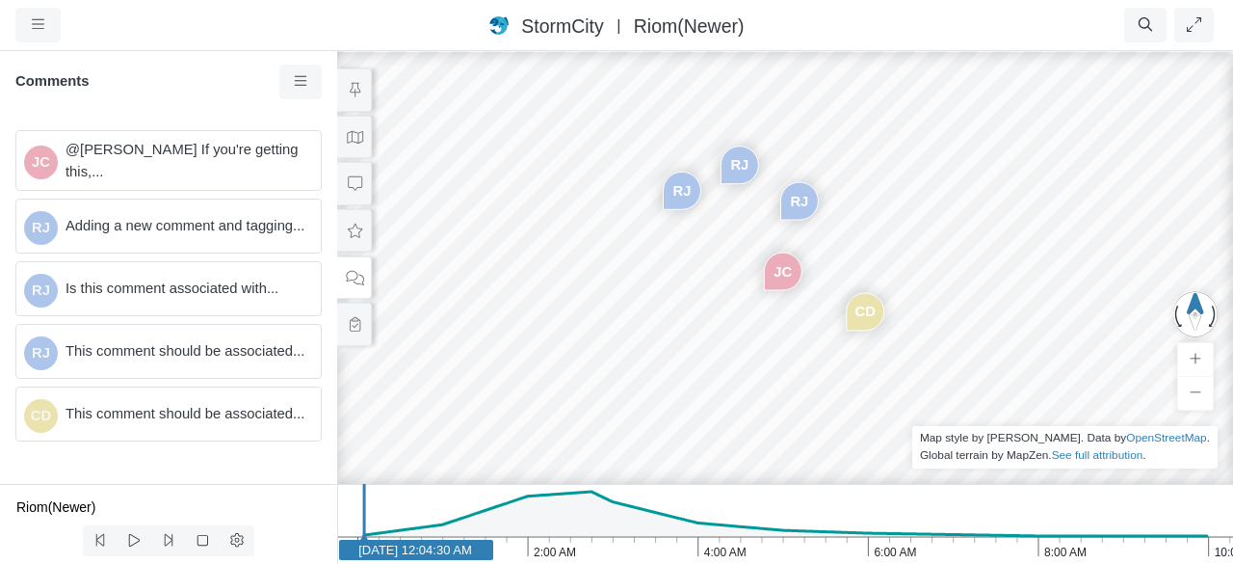
click at [755, 352] on div "JC [GEOGRAPHIC_DATA] [GEOGRAPHIC_DATA] [GEOGRAPHIC_DATA] CD" at bounding box center [785, 306] width 1233 height 514
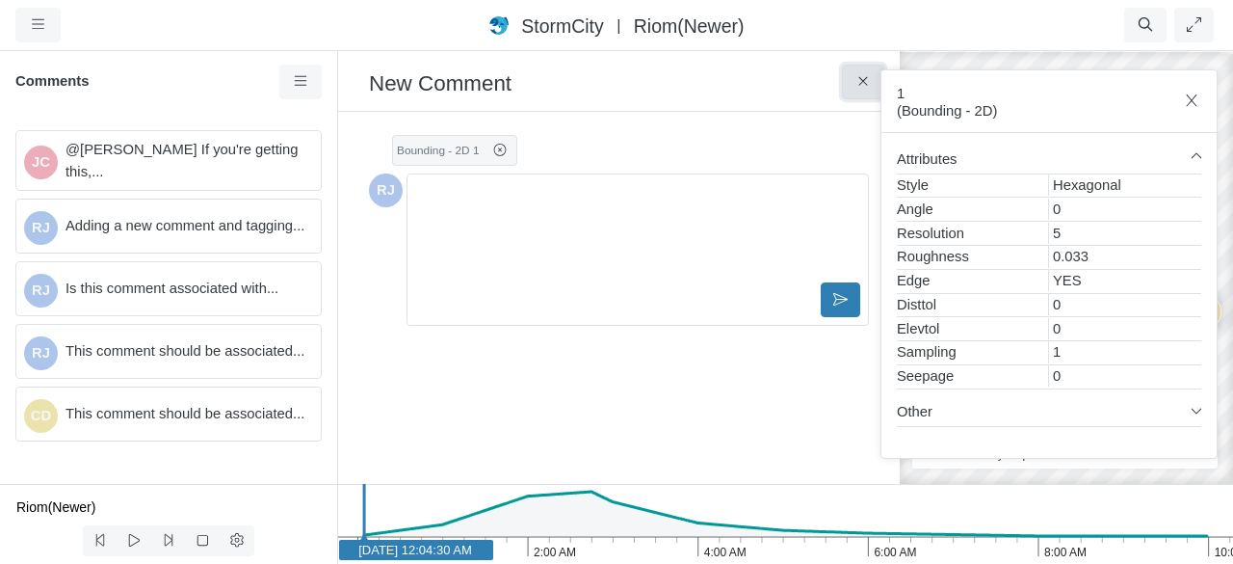
click at [862, 79] on icon at bounding box center [864, 81] width 18 height 14
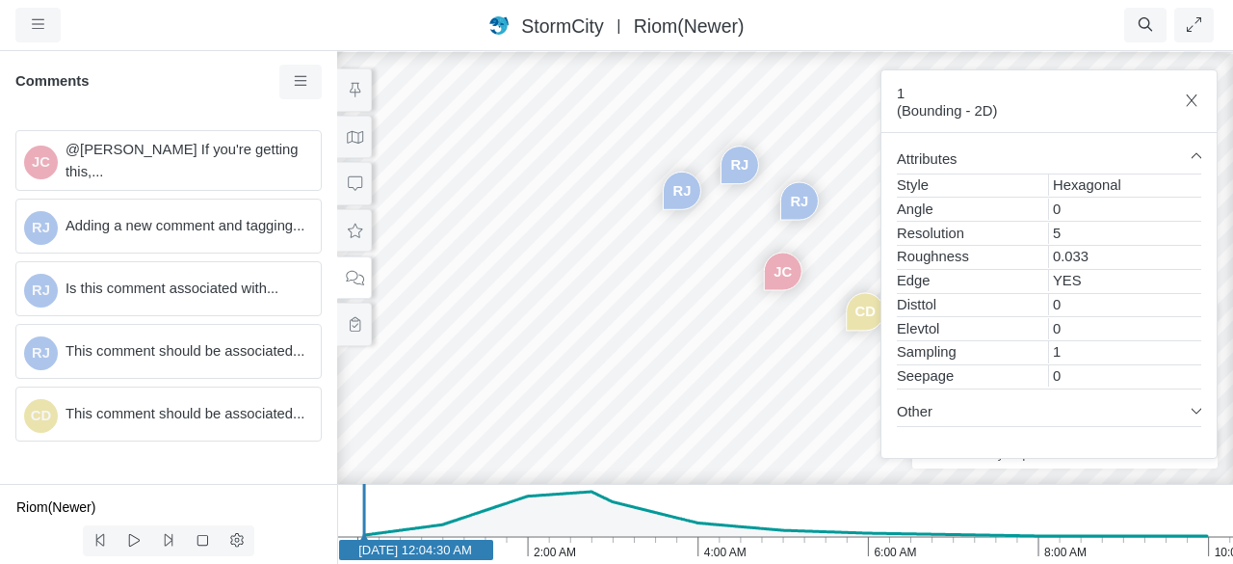
click at [674, 240] on div "JC [GEOGRAPHIC_DATA] [GEOGRAPHIC_DATA] [GEOGRAPHIC_DATA] CD" at bounding box center [785, 306] width 1233 height 514
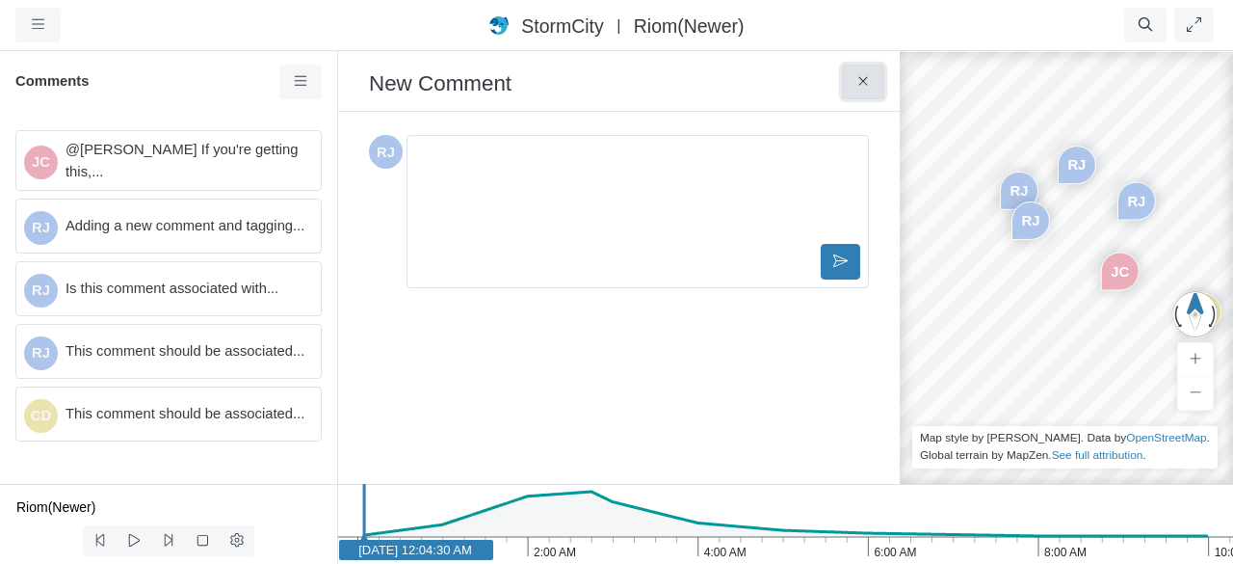
click at [857, 80] on icon at bounding box center [864, 81] width 18 height 14
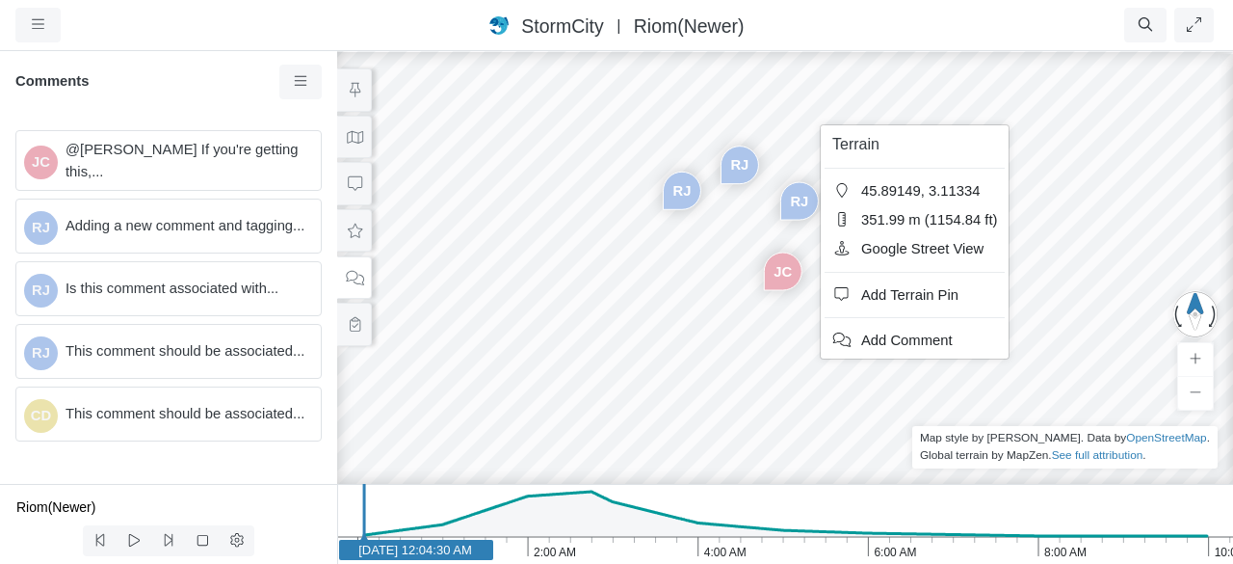
click at [709, 118] on div "JC [GEOGRAPHIC_DATA] [GEOGRAPHIC_DATA] [GEOGRAPHIC_DATA] CD" at bounding box center [785, 306] width 1233 height 514
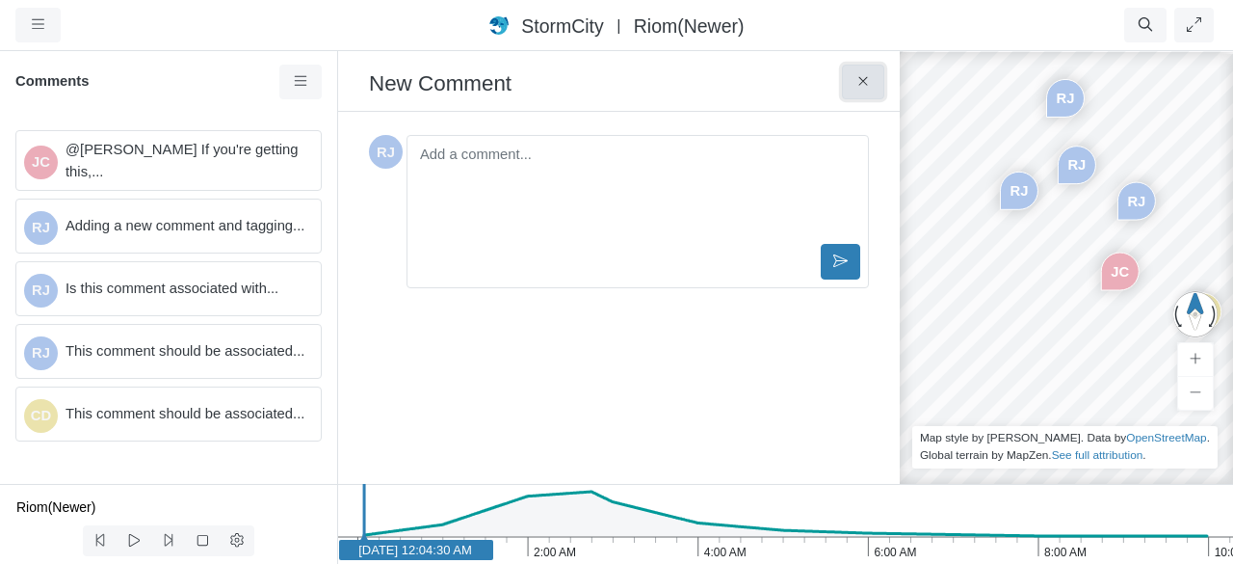
click at [857, 83] on icon at bounding box center [864, 81] width 18 height 14
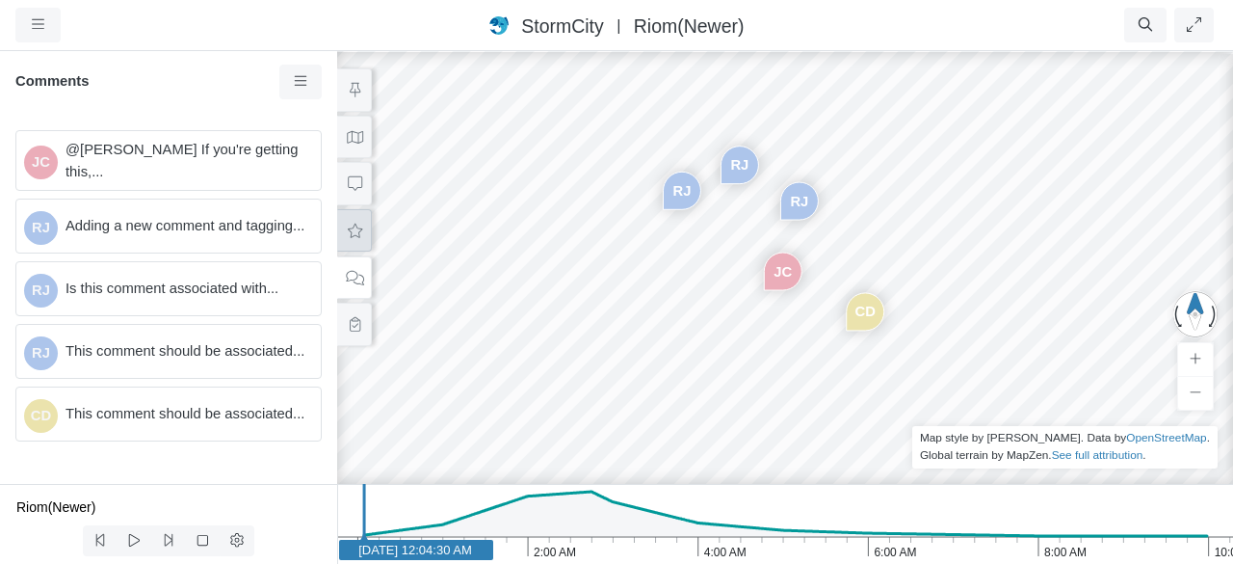
click at [346, 232] on icon at bounding box center [355, 231] width 18 height 14
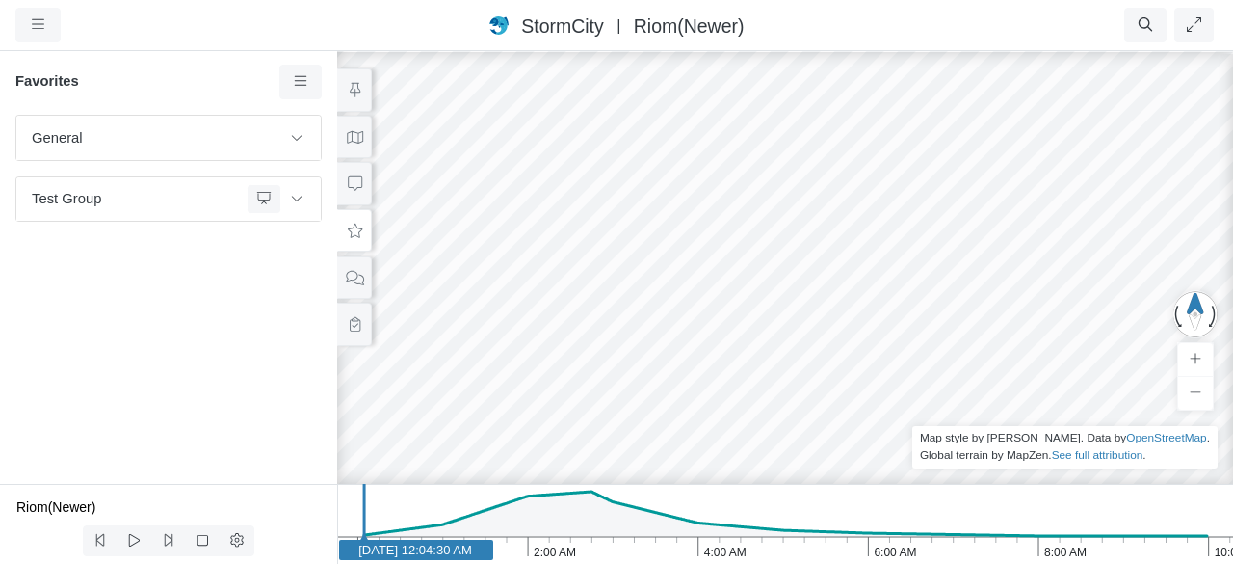
click at [727, 205] on div "JC [GEOGRAPHIC_DATA] [GEOGRAPHIC_DATA] [GEOGRAPHIC_DATA] CD" at bounding box center [785, 306] width 1233 height 514
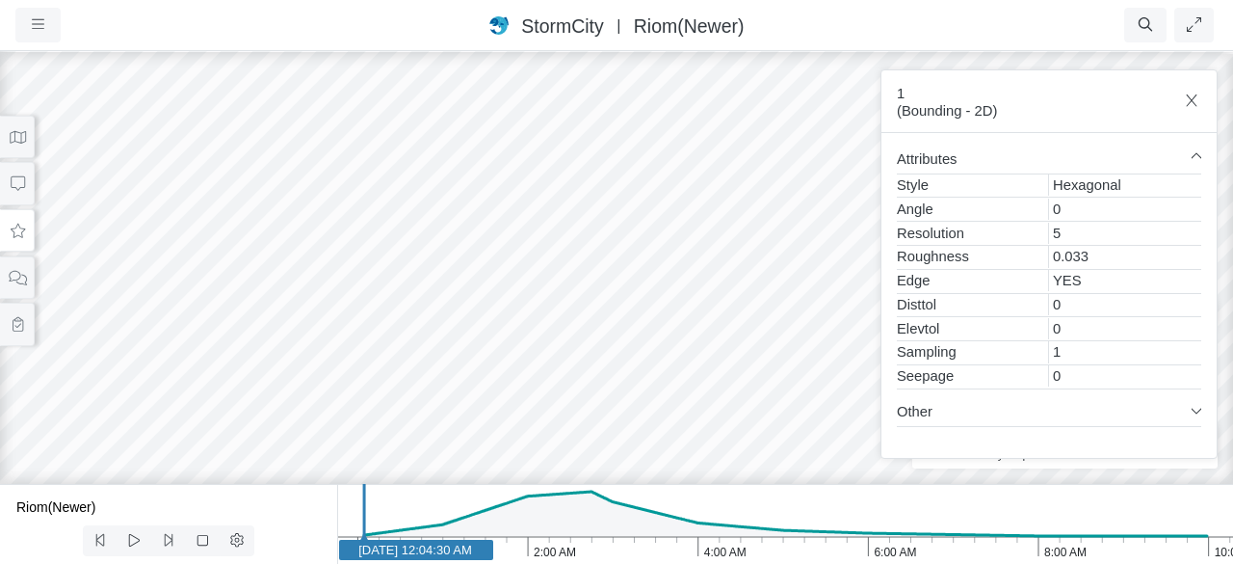
click at [438, 145] on div "JC [GEOGRAPHIC_DATA] [GEOGRAPHIC_DATA] [GEOGRAPHIC_DATA] CD" at bounding box center [616, 306] width 1233 height 514
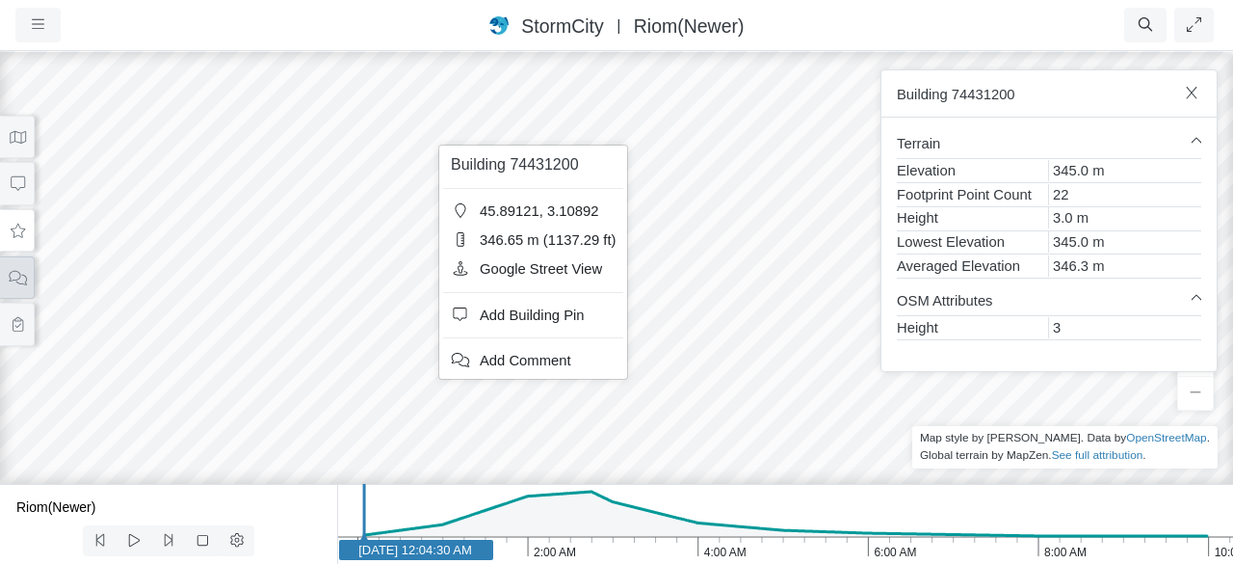
click at [14, 277] on icon at bounding box center [17, 278] width 17 height 14
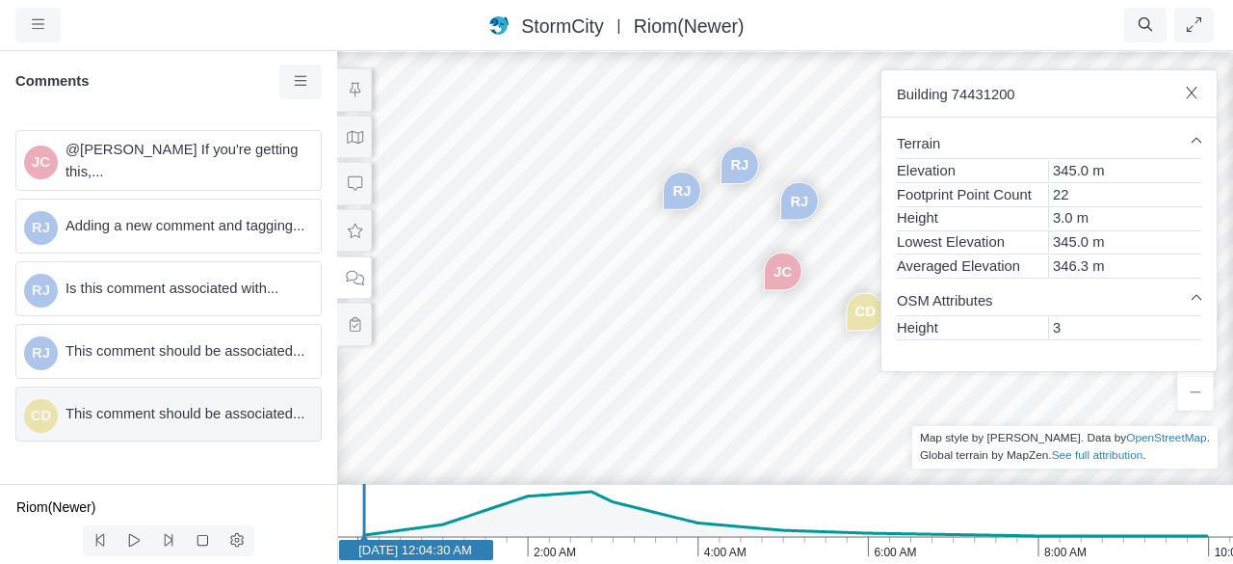
click at [194, 404] on span "This comment should be associated..." at bounding box center [186, 413] width 240 height 21
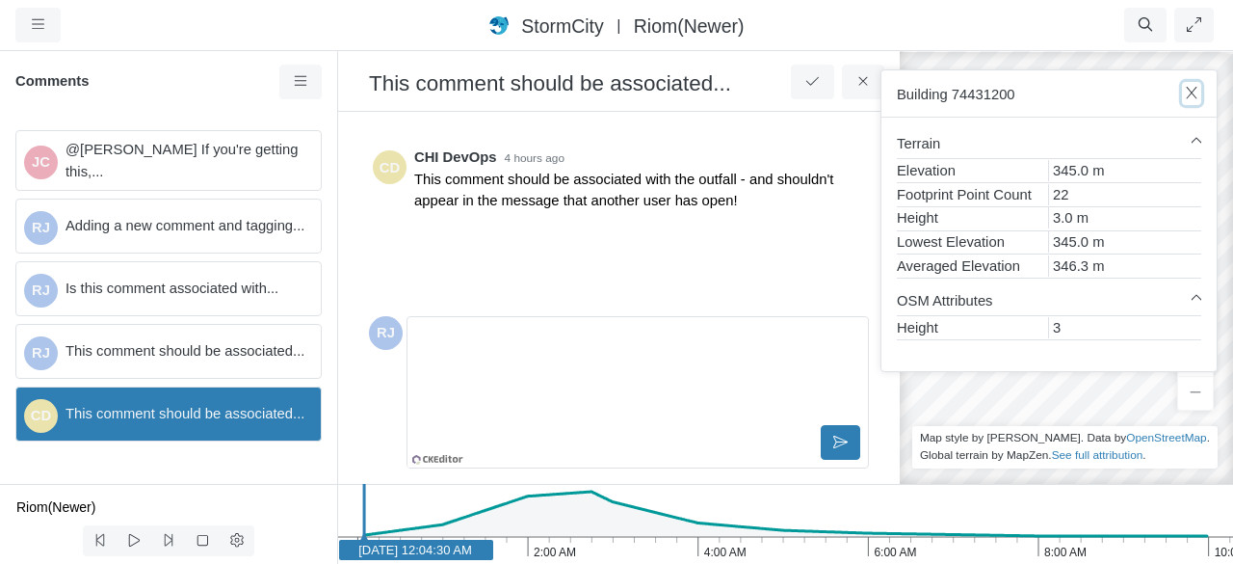
click at [1190, 89] on icon "button" at bounding box center [1192, 93] width 18 height 14
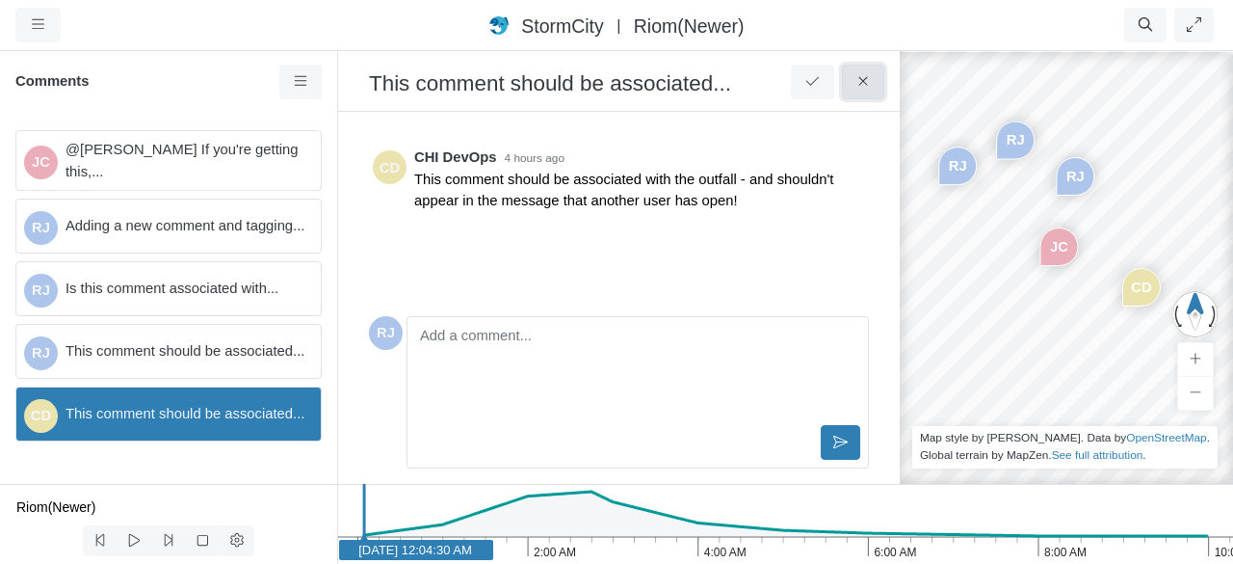
click at [873, 74] on button at bounding box center [863, 82] width 43 height 35
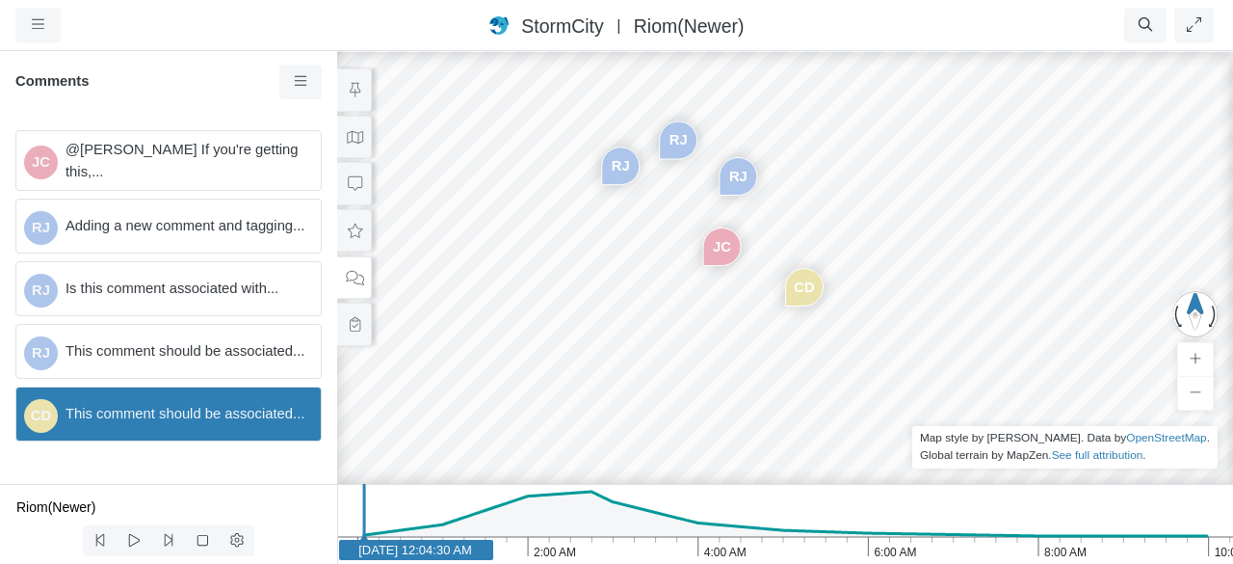
click at [669, 216] on div "JC [GEOGRAPHIC_DATA] [GEOGRAPHIC_DATA] [GEOGRAPHIC_DATA] CD" at bounding box center [785, 306] width 1233 height 514
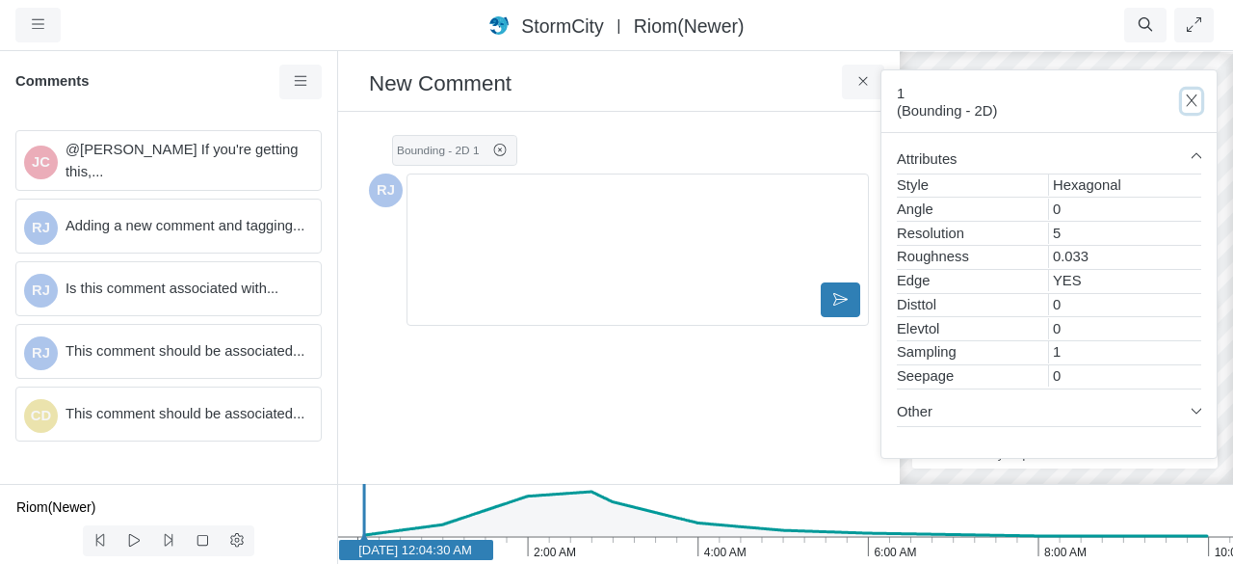
click at [1188, 99] on icon "button" at bounding box center [1192, 100] width 18 height 14
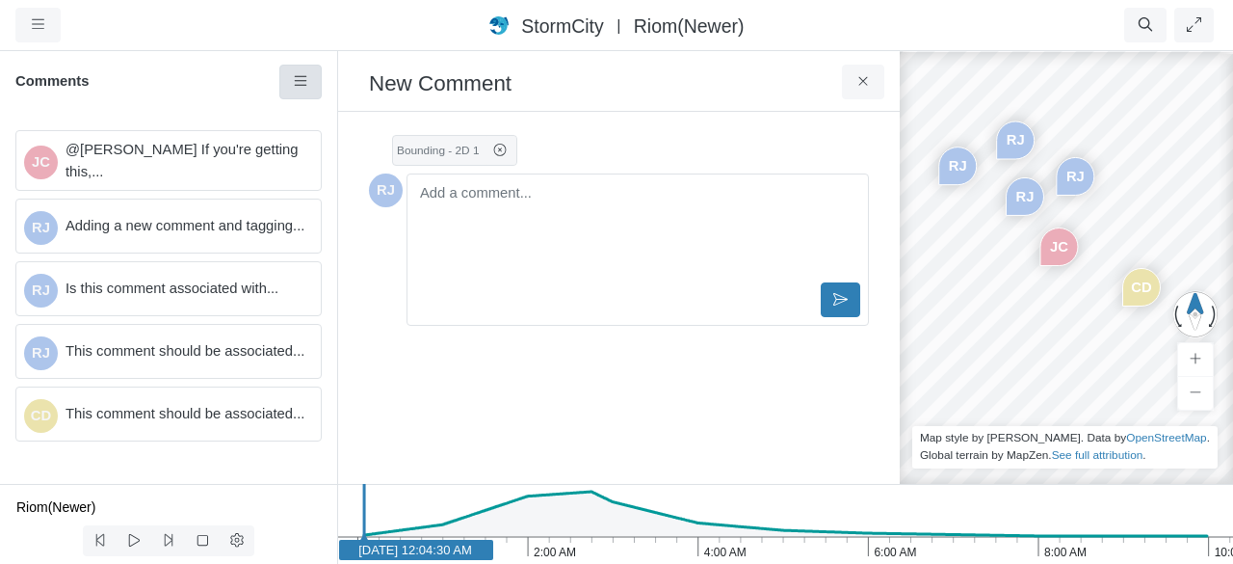
click at [299, 78] on icon at bounding box center [301, 81] width 18 height 14
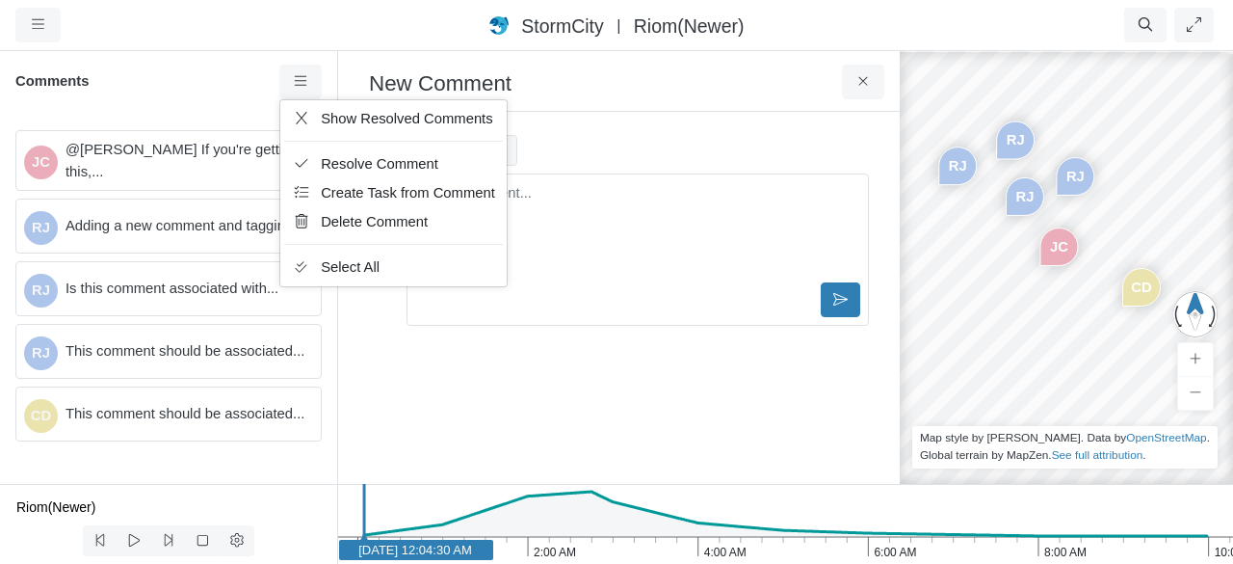
click at [741, 68] on h3 "New Comment" at bounding box center [605, 82] width 473 height 30
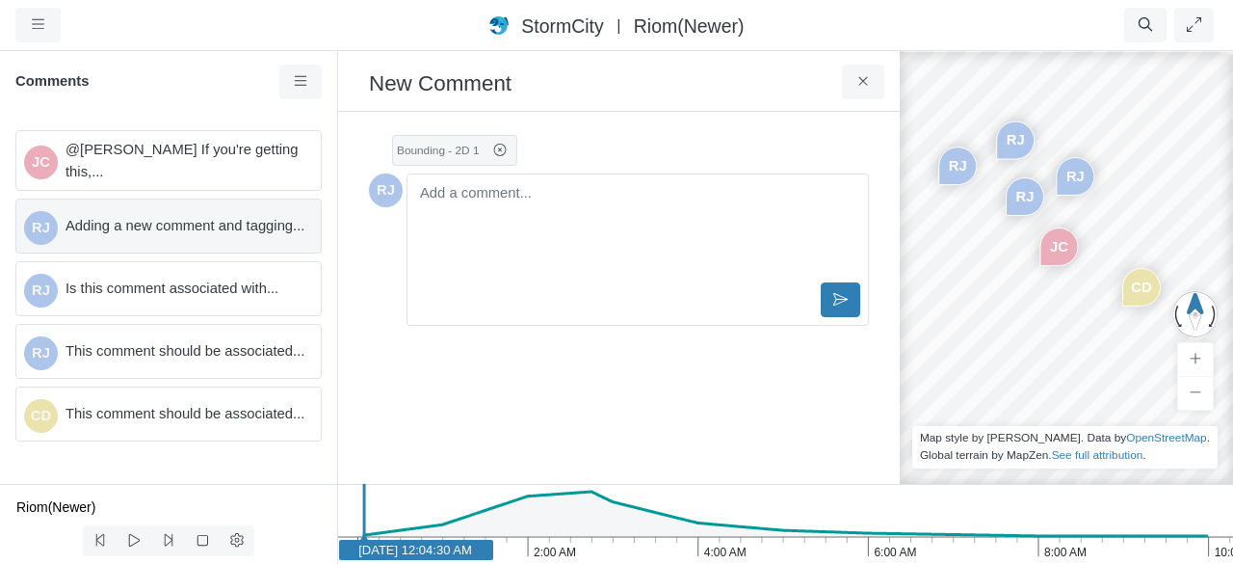
click at [228, 224] on span "Adding a new comment and tagging..." at bounding box center [186, 225] width 240 height 21
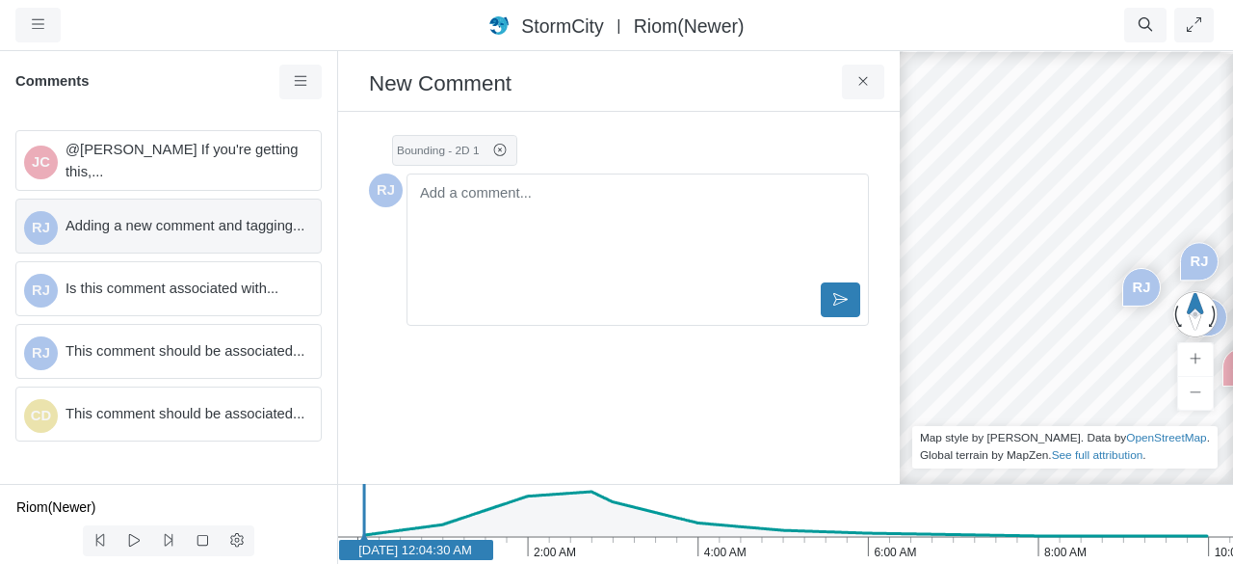
click at [217, 217] on span "Adding a new comment and tagging..." at bounding box center [186, 225] width 240 height 21
click at [868, 85] on icon at bounding box center [864, 81] width 18 height 14
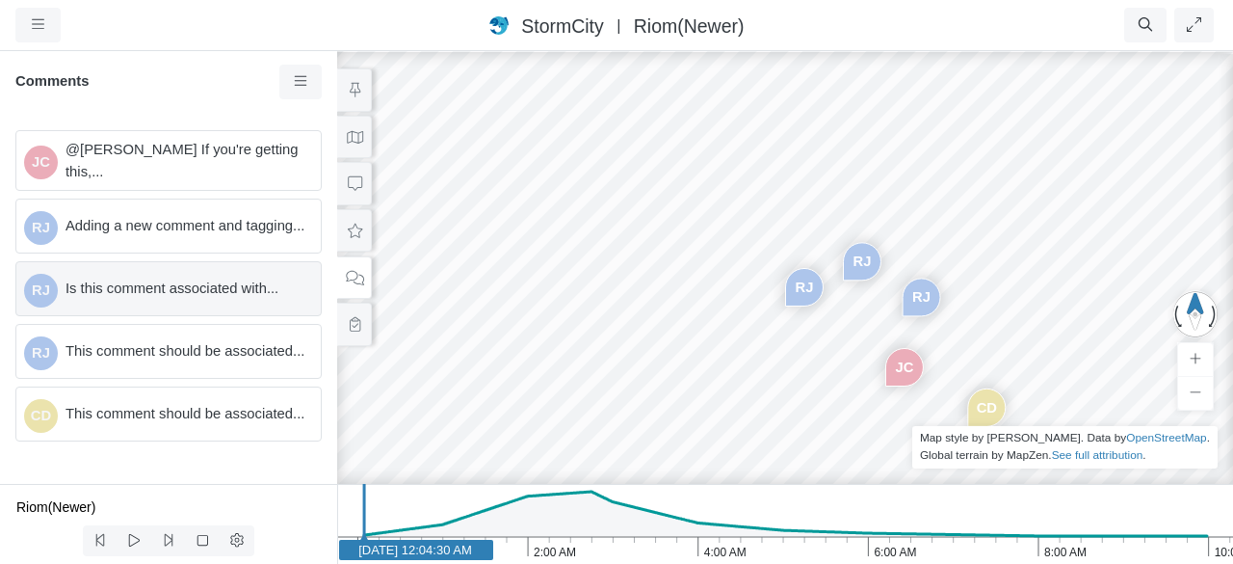
click at [252, 281] on span "Is this comment associated with..." at bounding box center [186, 287] width 240 height 21
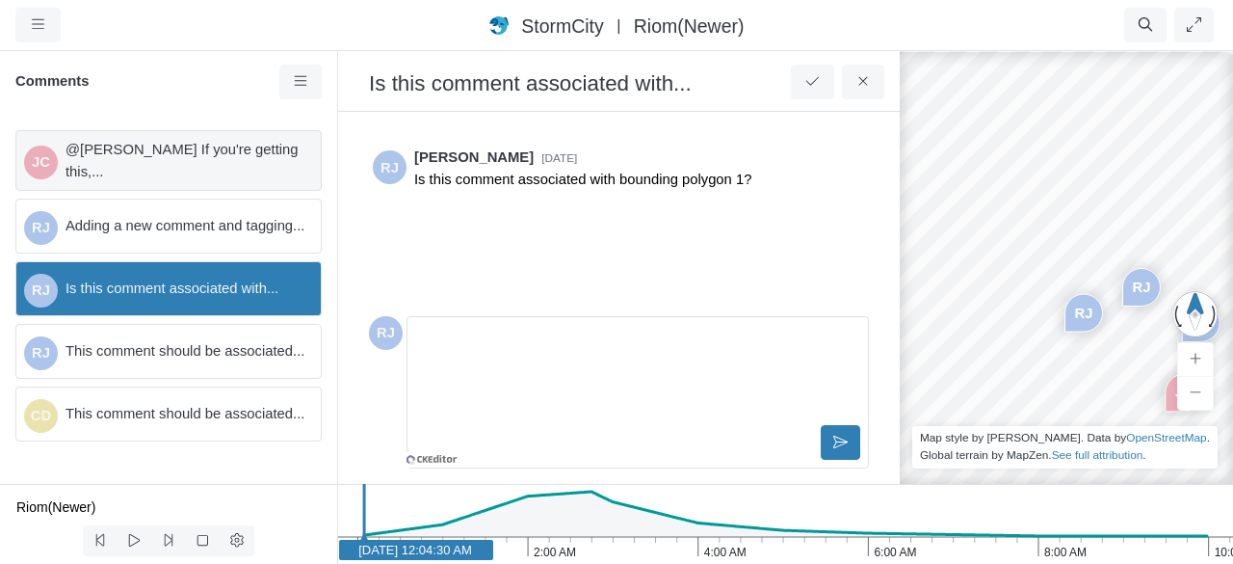
click at [217, 154] on span "@[PERSON_NAME] If you're getting this,..." at bounding box center [186, 160] width 240 height 42
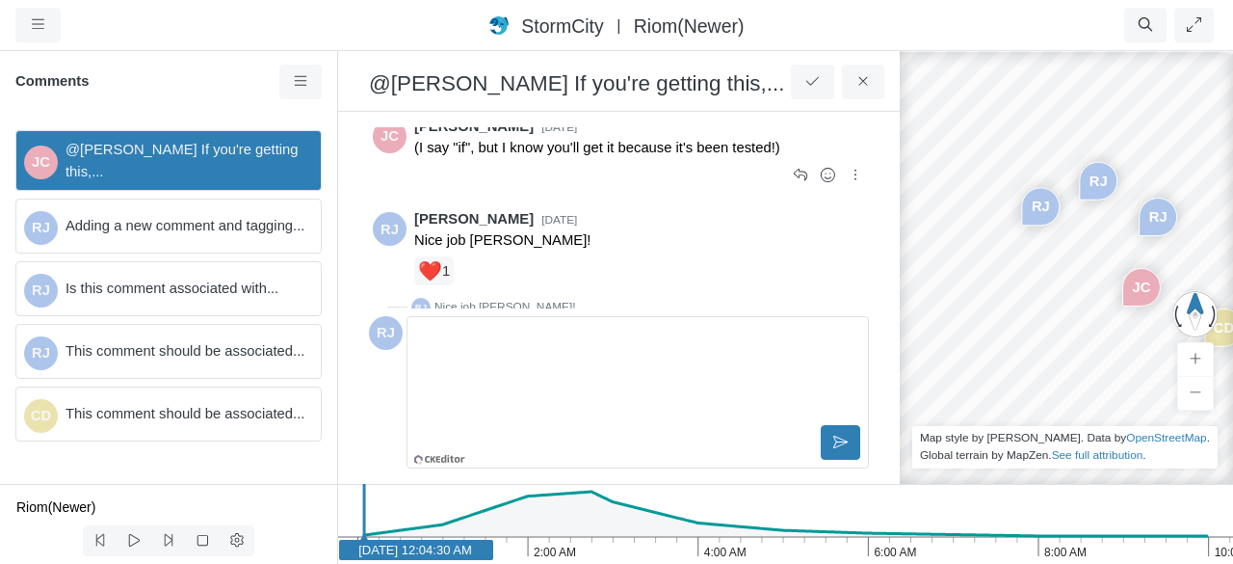
scroll to position [225, 0]
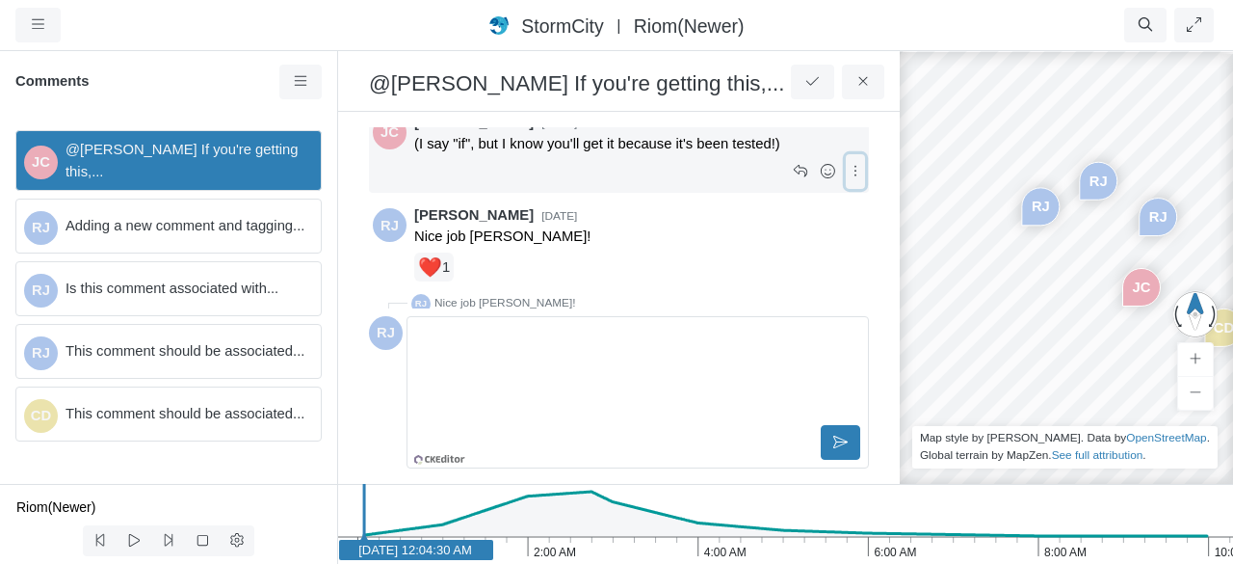
click at [847, 166] on icon at bounding box center [856, 171] width 18 height 14
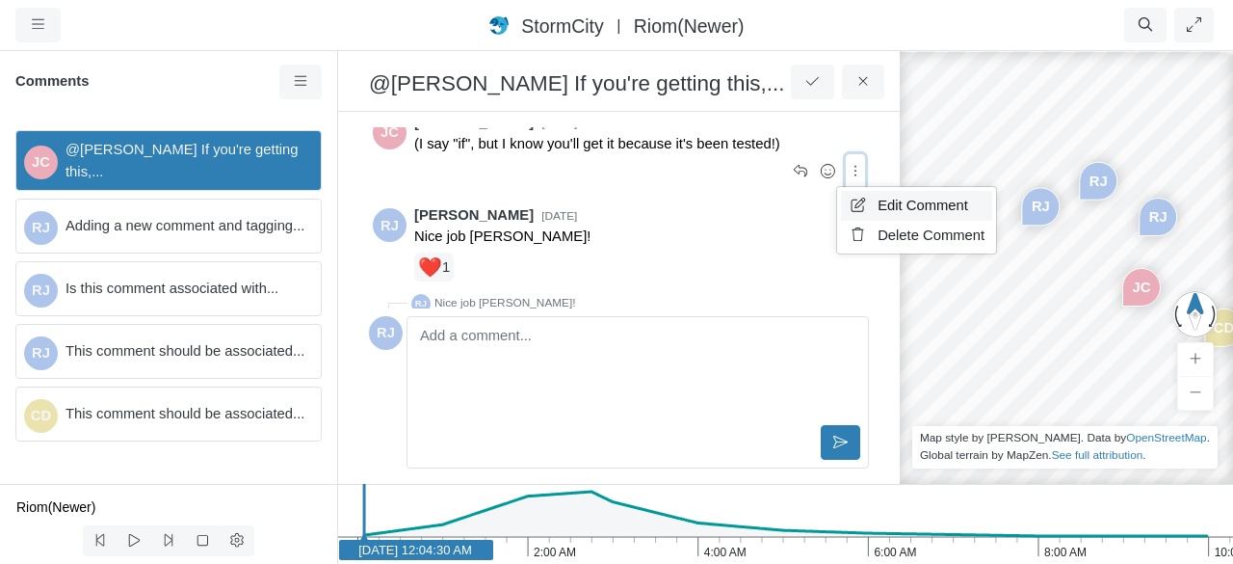
click at [910, 200] on span "Edit Comment" at bounding box center [923, 205] width 91 height 15
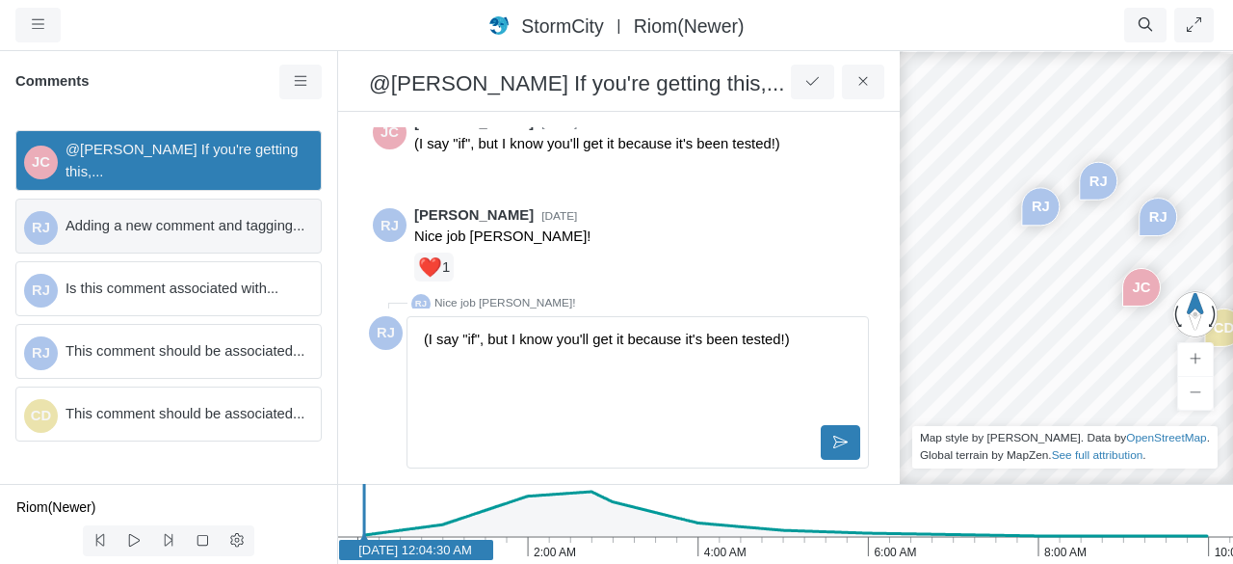
click at [137, 221] on span "Adding a new comment and tagging..." at bounding box center [186, 225] width 240 height 21
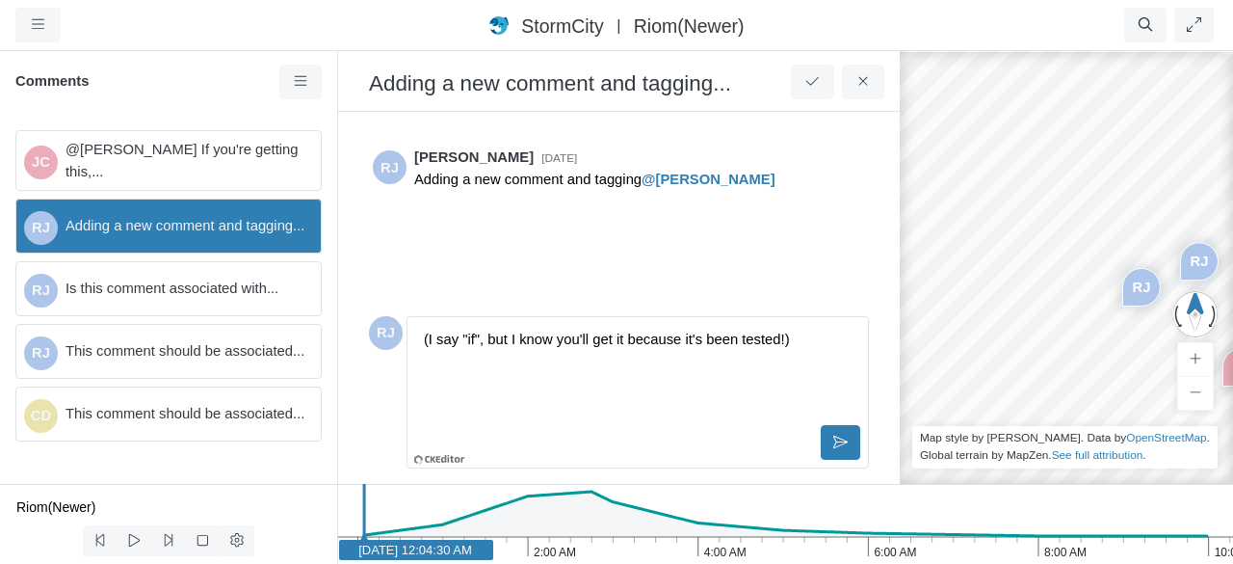
click at [634, 352] on div "(I say "if", but I know you'll get it because it's been tested!)" at bounding box center [637, 373] width 445 height 96
click at [32, 26] on icon "button" at bounding box center [38, 24] width 13 height 14
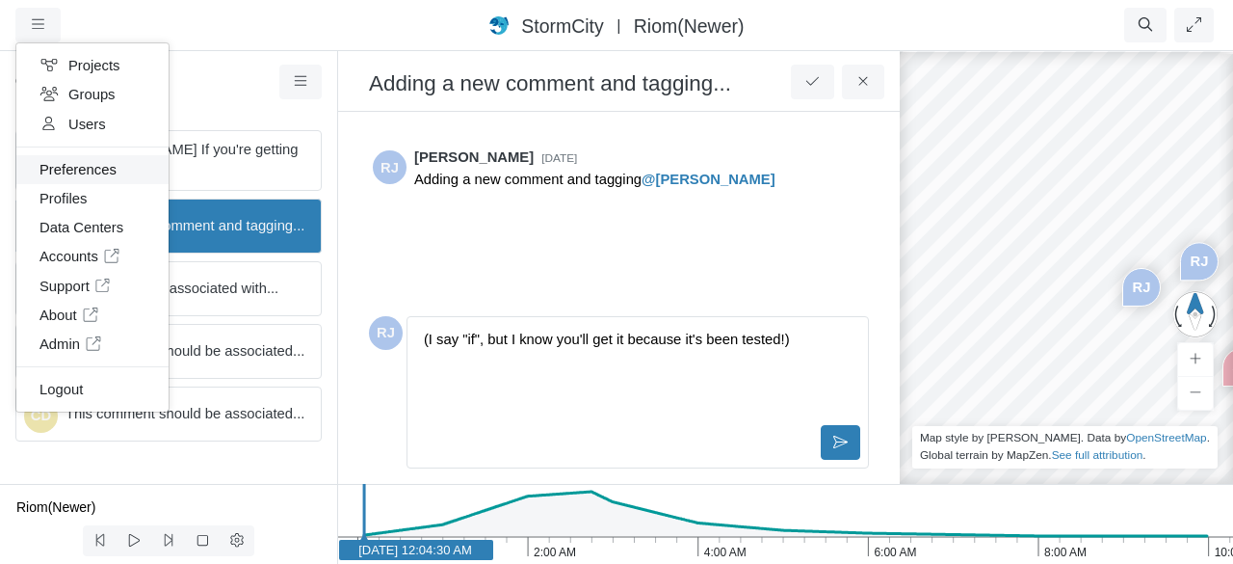
click at [76, 175] on link "Preferences" at bounding box center [92, 169] width 152 height 29
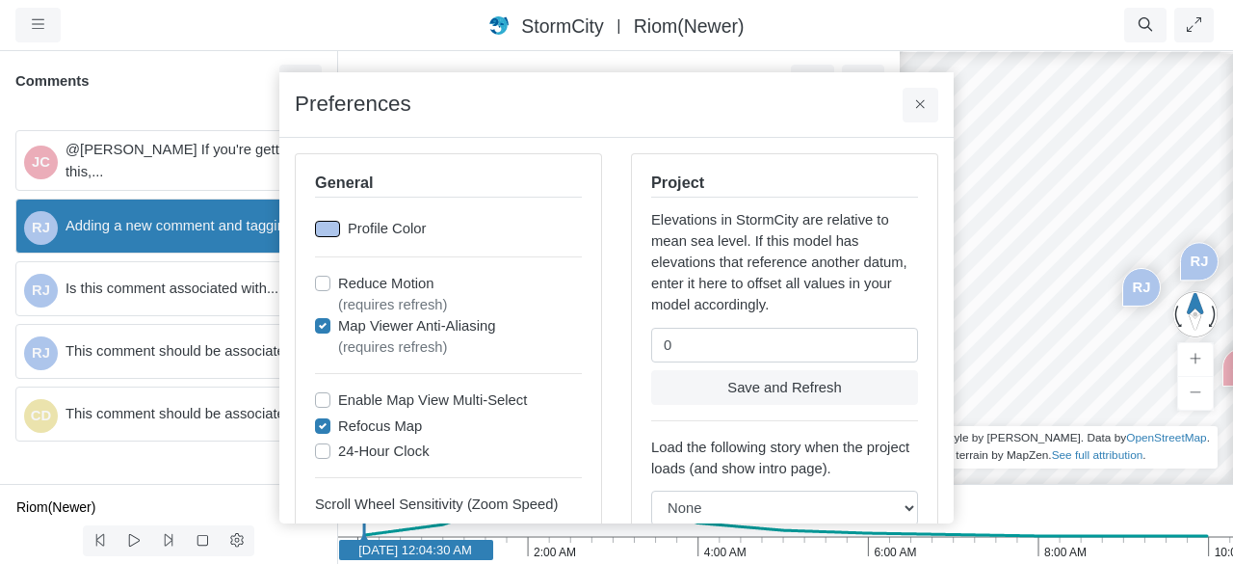
click at [319, 228] on div at bounding box center [327, 229] width 25 height 16
type input "#adc5ebff"
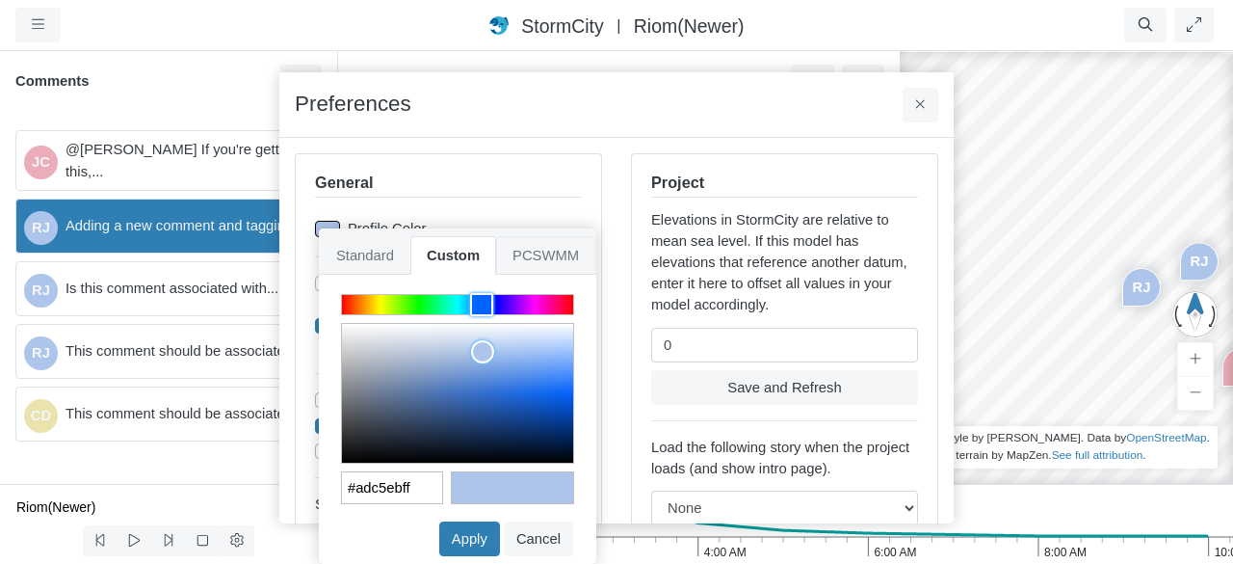
click at [528, 251] on span "PCSWMM" at bounding box center [545, 255] width 99 height 39
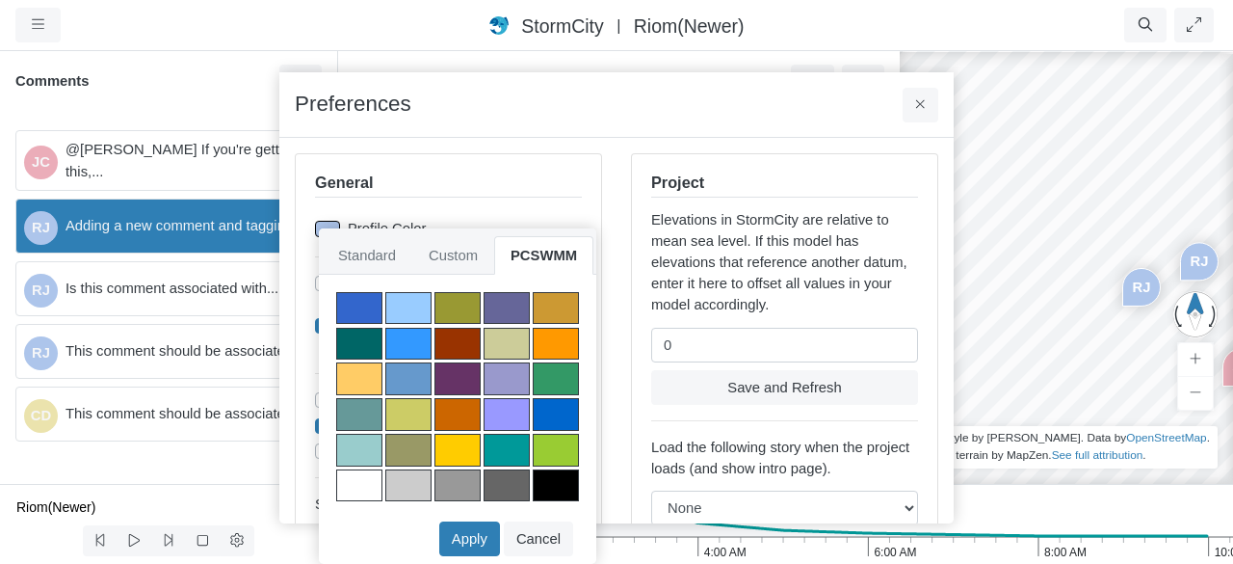
click at [358, 303] on div at bounding box center [359, 308] width 46 height 33
click at [465, 535] on button "Apply" at bounding box center [469, 538] width 61 height 35
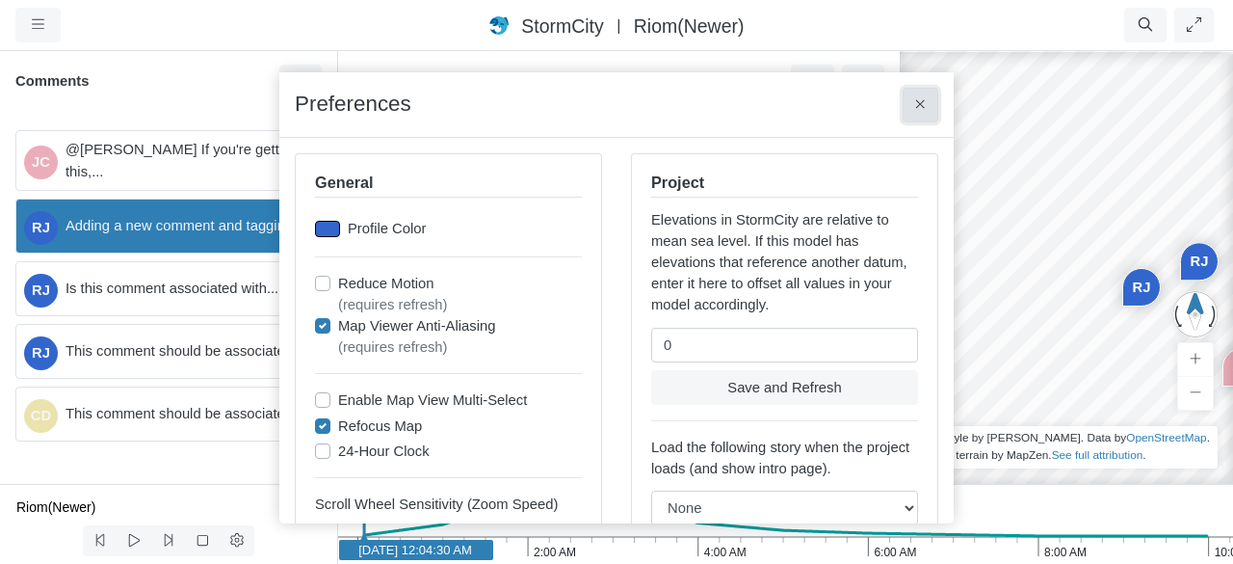
click at [921, 101] on icon at bounding box center [920, 104] width 11 height 14
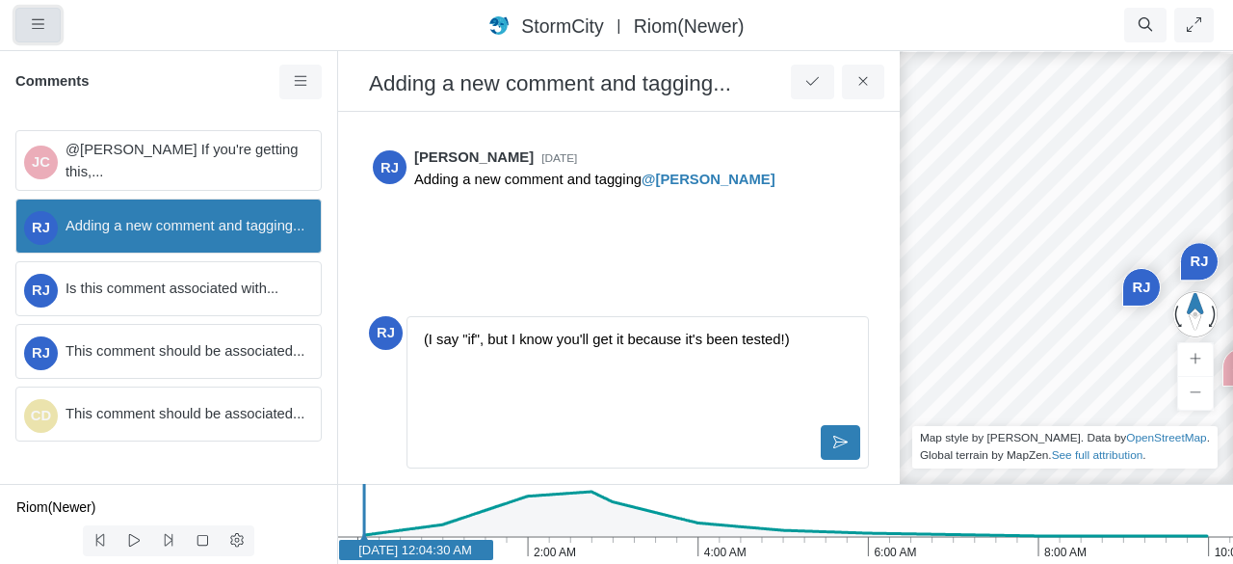
click at [39, 26] on icon "button" at bounding box center [38, 24] width 13 height 14
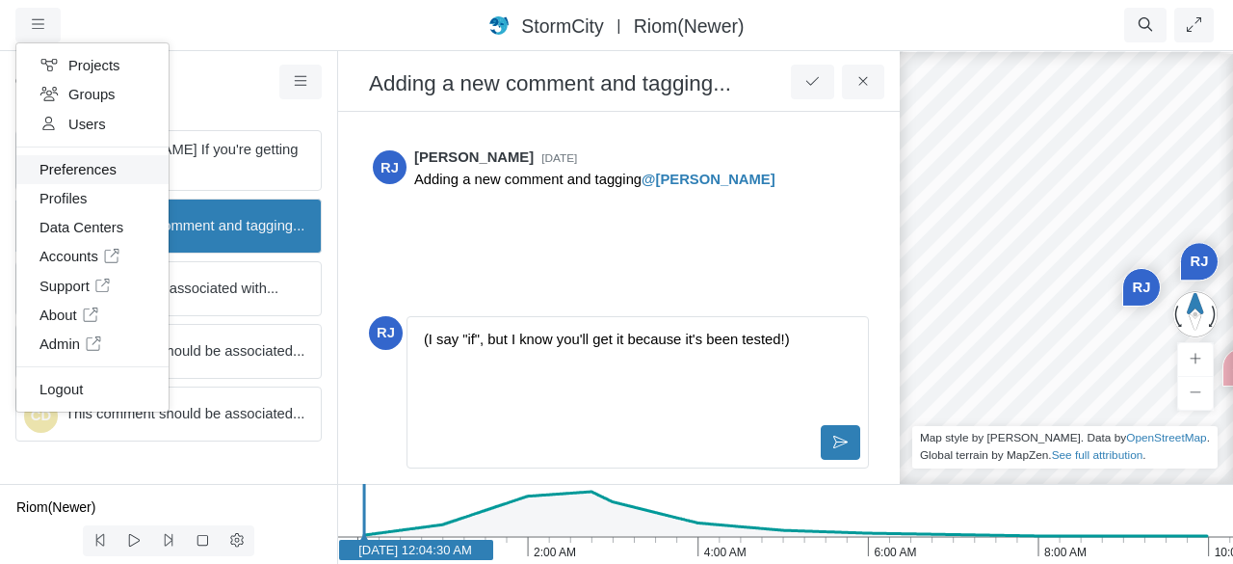
click at [87, 165] on link "Preferences" at bounding box center [92, 169] width 152 height 29
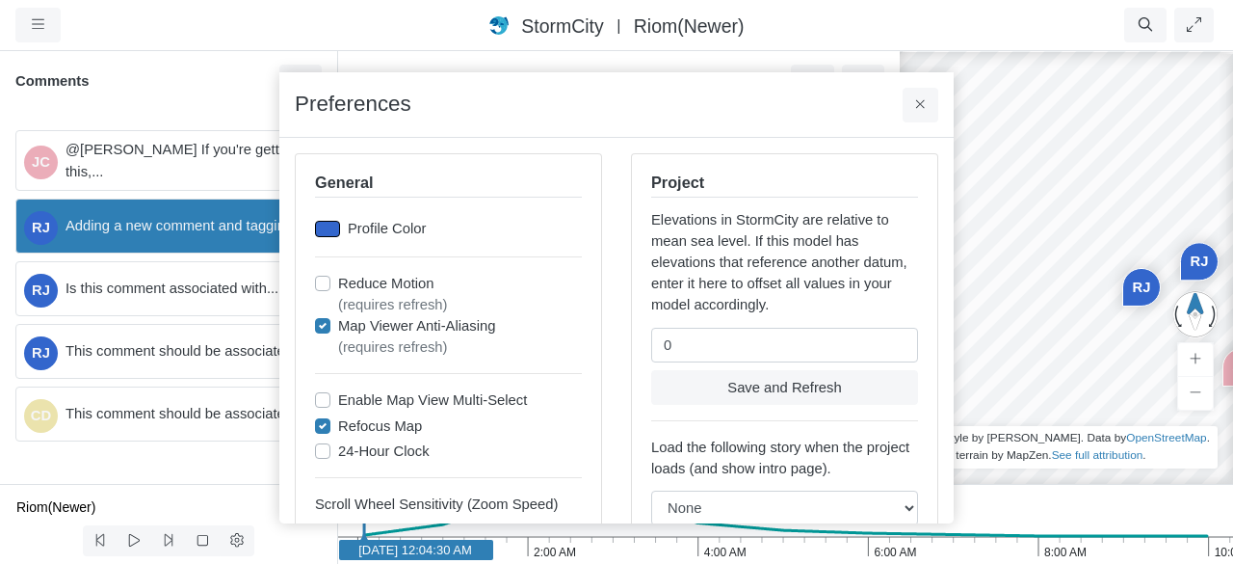
click at [326, 228] on div at bounding box center [327, 229] width 25 height 16
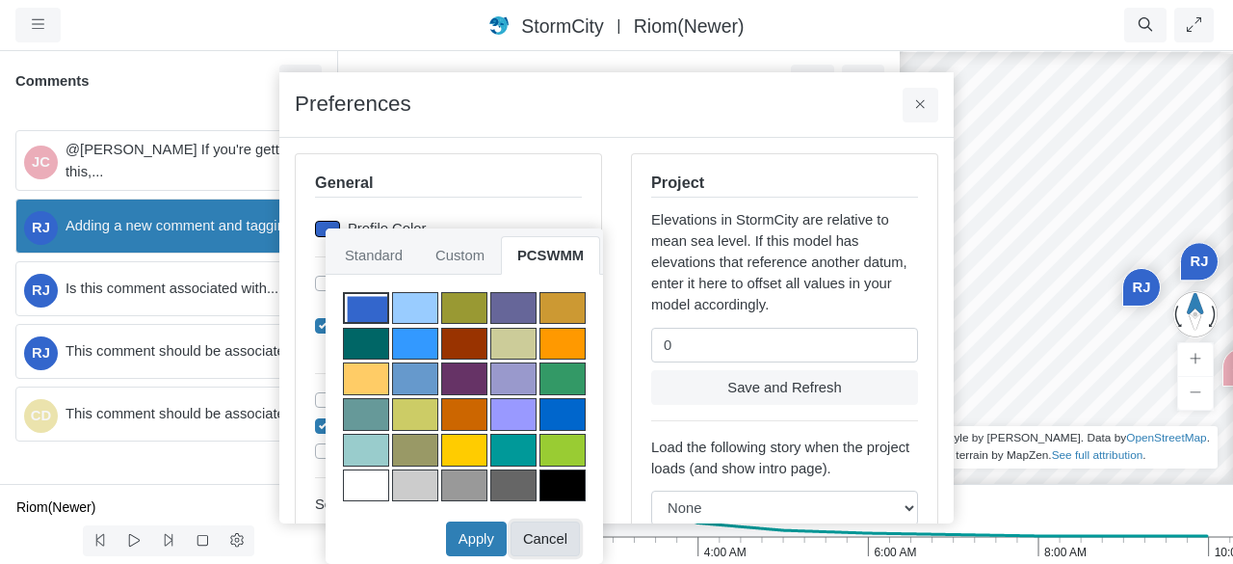
click at [554, 539] on button "Cancel" at bounding box center [545, 538] width 69 height 35
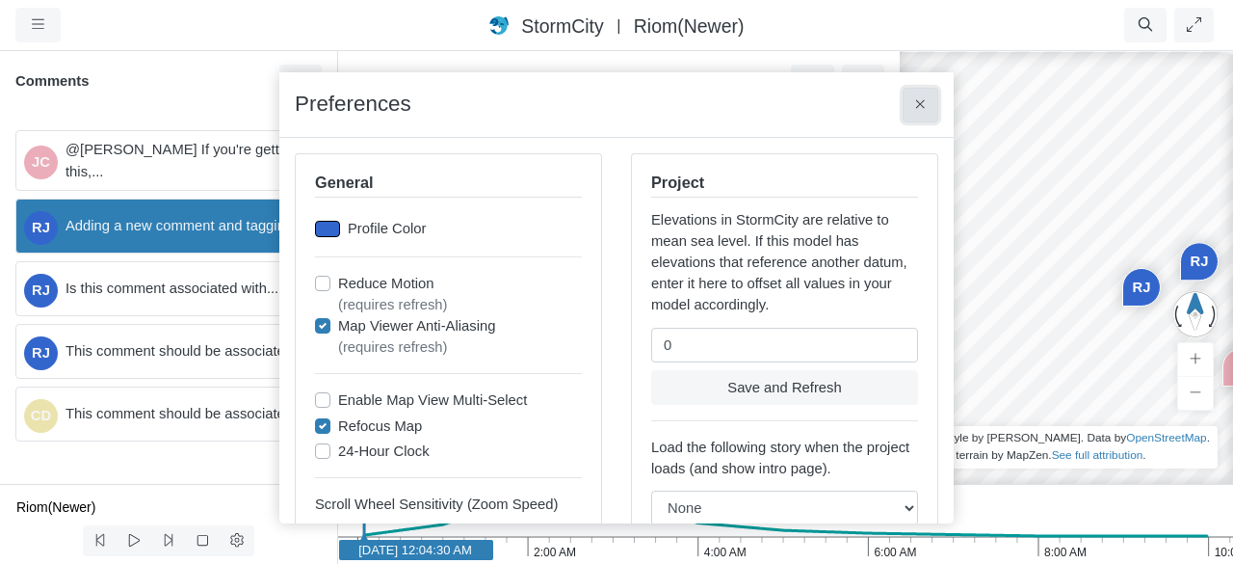
click at [933, 108] on button at bounding box center [921, 105] width 36 height 35
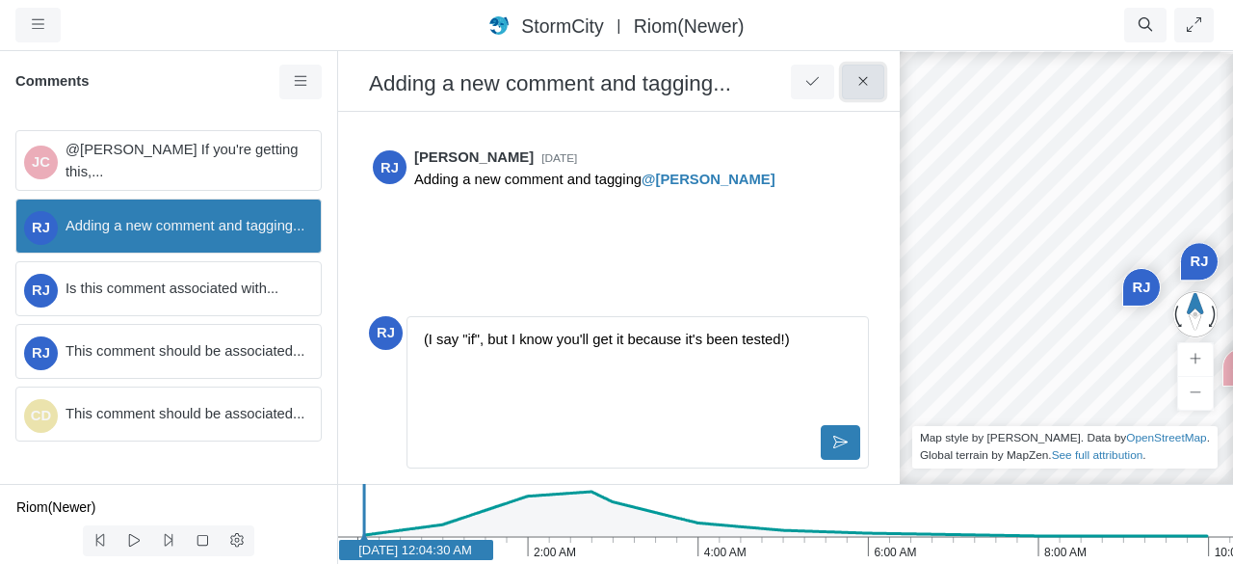
click at [866, 84] on icon at bounding box center [864, 81] width 18 height 14
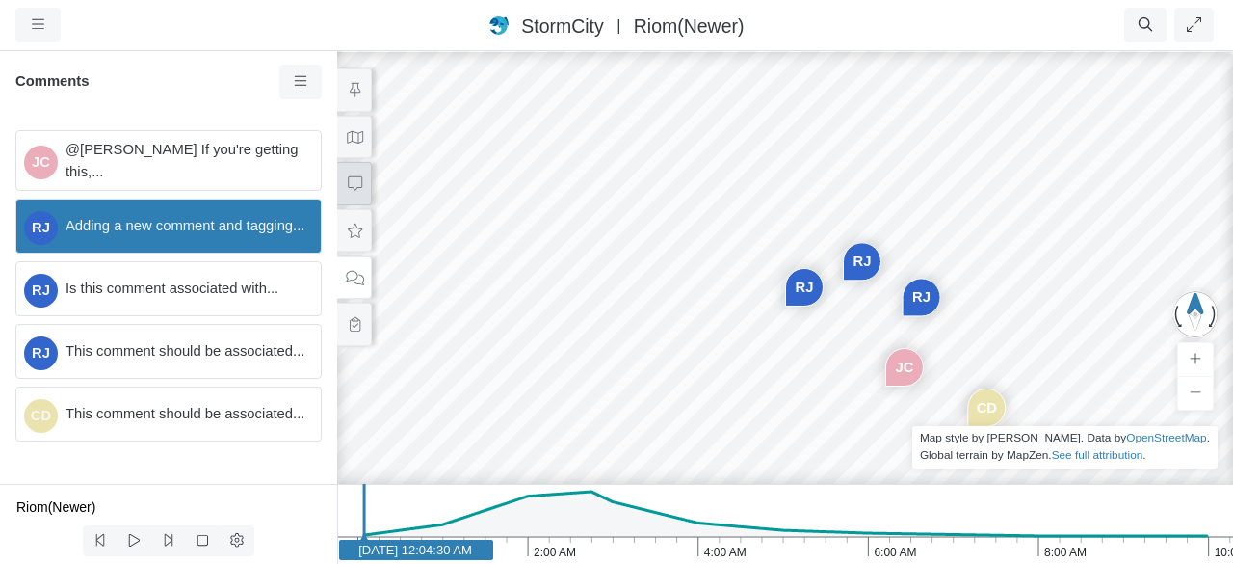
click at [356, 188] on icon at bounding box center [355, 183] width 18 height 14
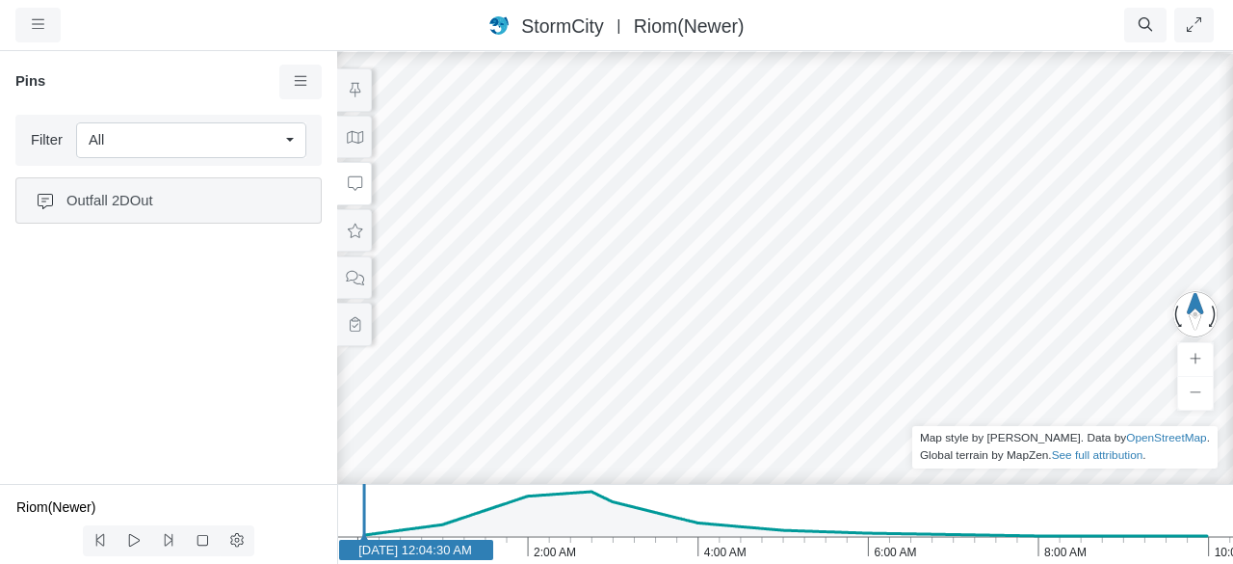
click at [148, 194] on span "Outfall 2DOut" at bounding box center [183, 200] width 235 height 21
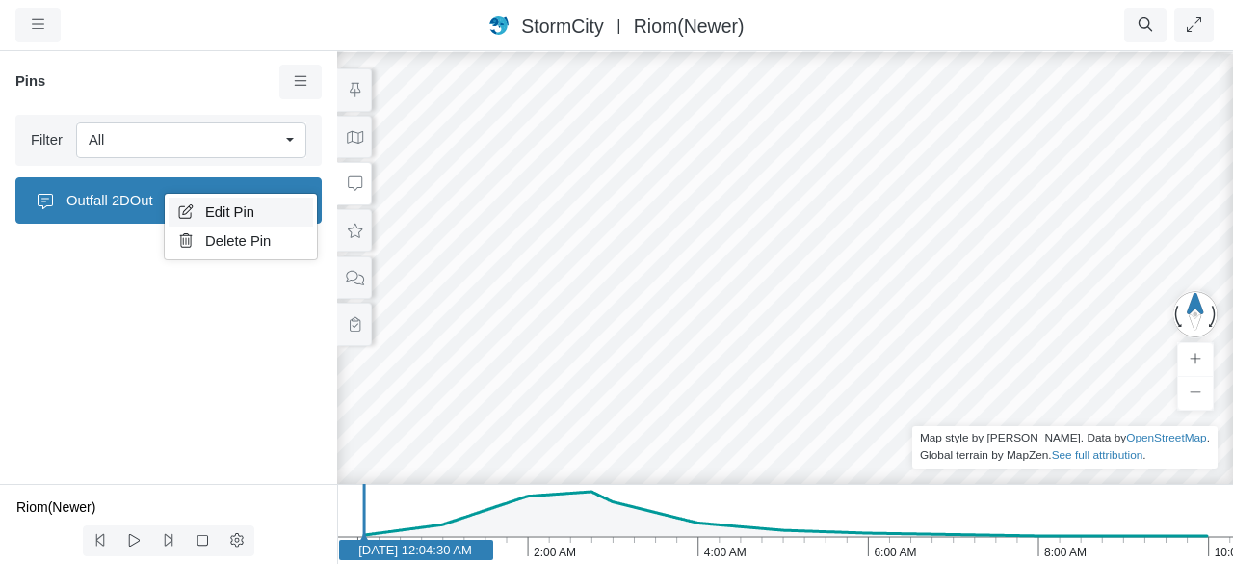
click at [215, 216] on span "Edit Pin" at bounding box center [229, 211] width 49 height 15
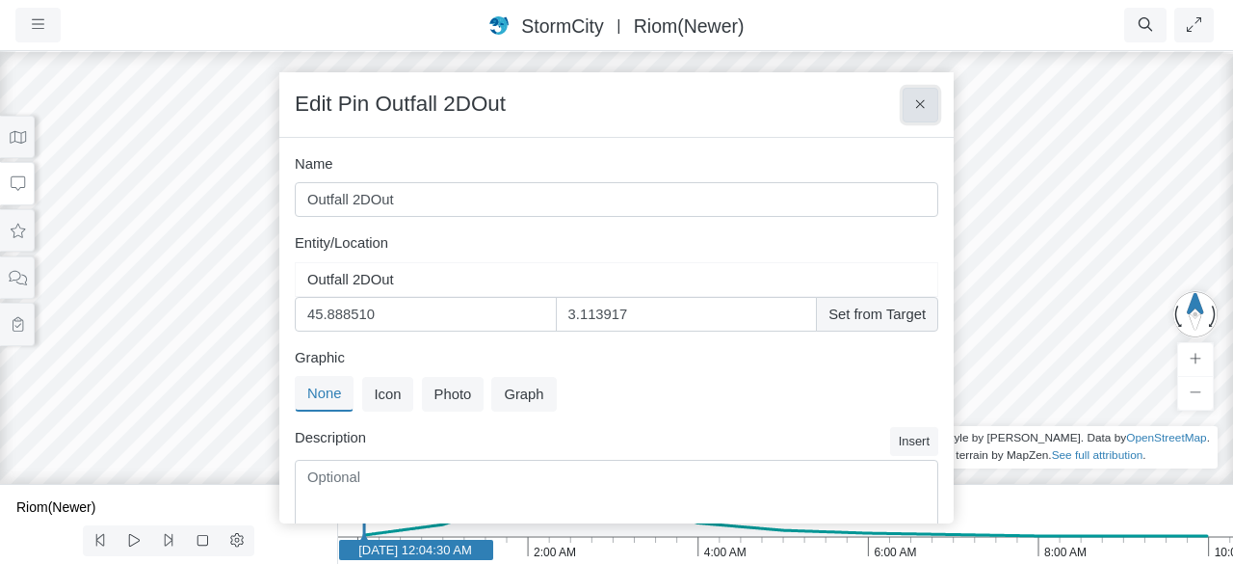
click at [920, 100] on icon at bounding box center [920, 104] width 11 height 14
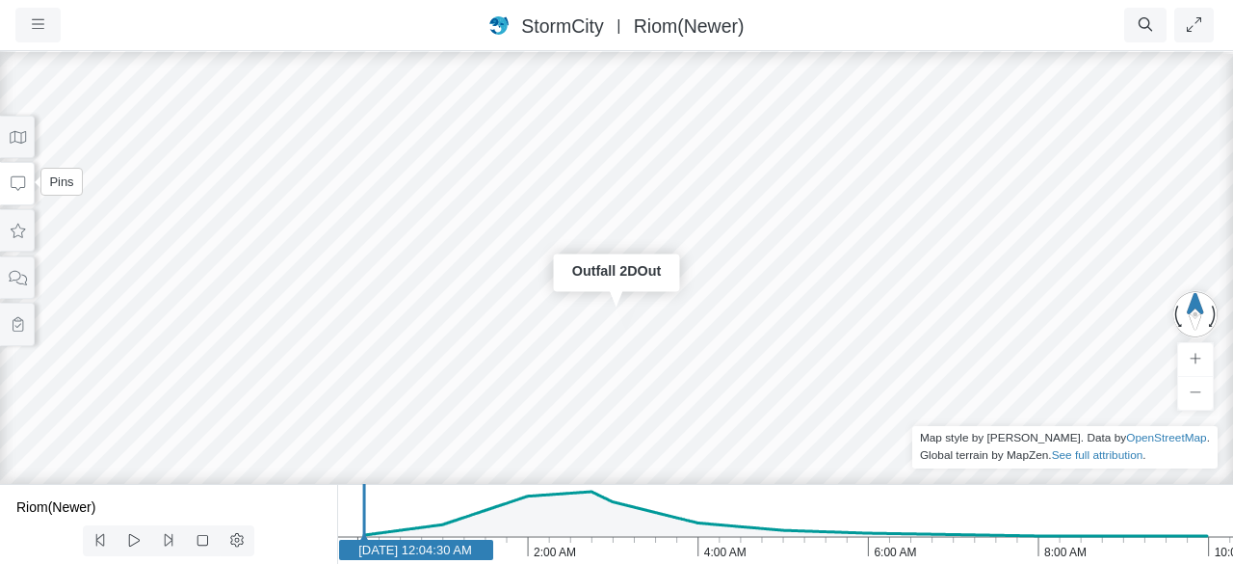
click at [21, 179] on icon at bounding box center [18, 183] width 18 height 14
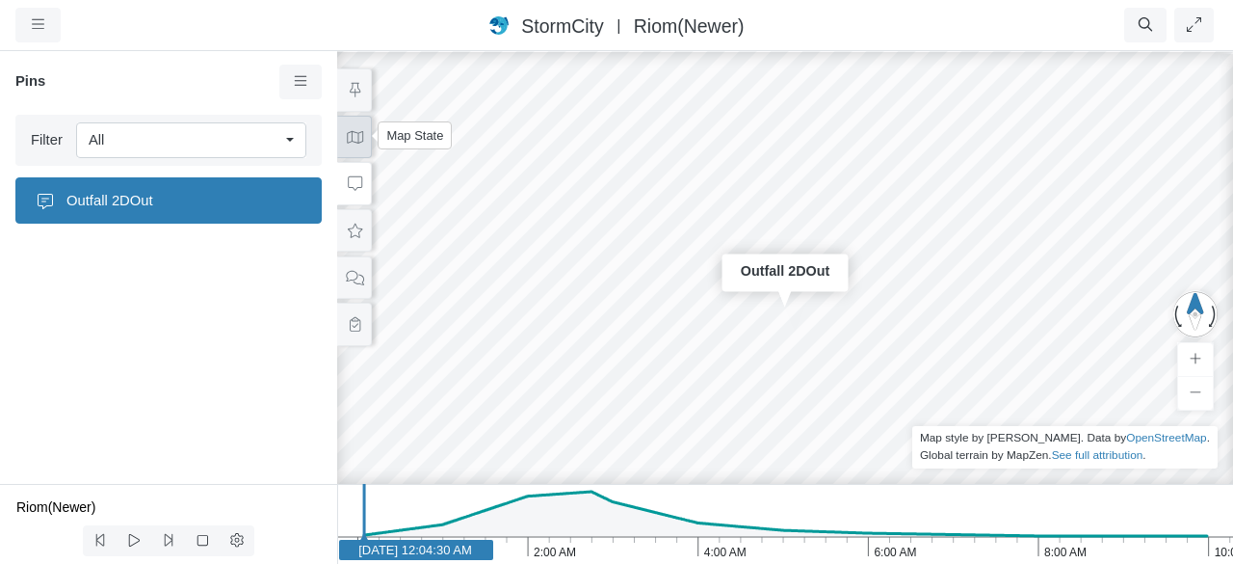
click at [352, 137] on icon at bounding box center [355, 137] width 18 height 14
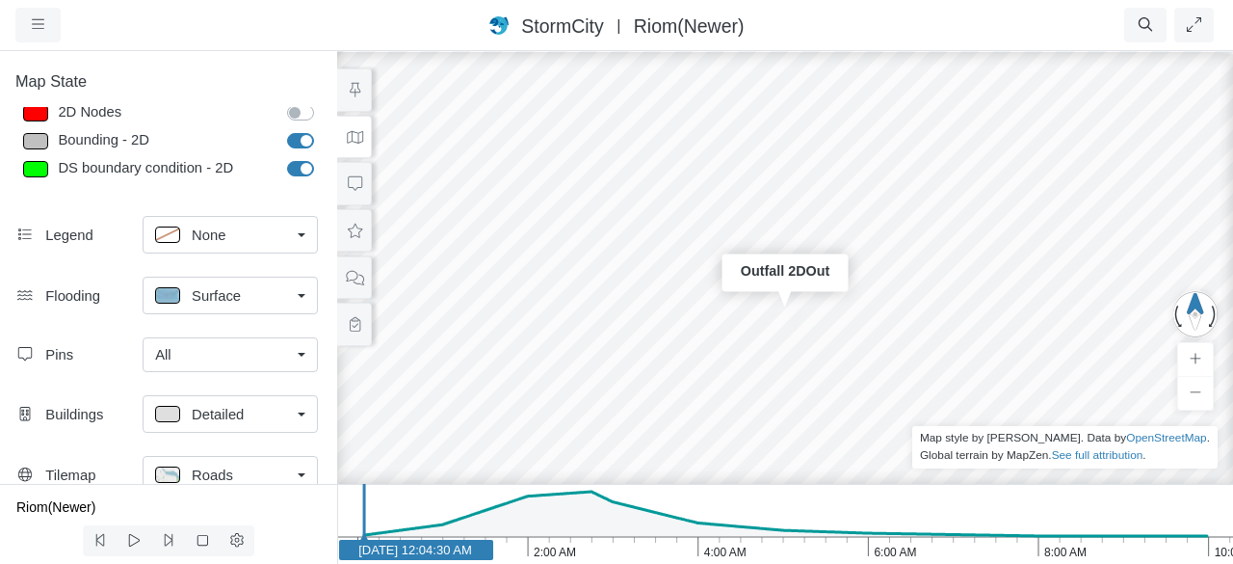
scroll to position [281, 0]
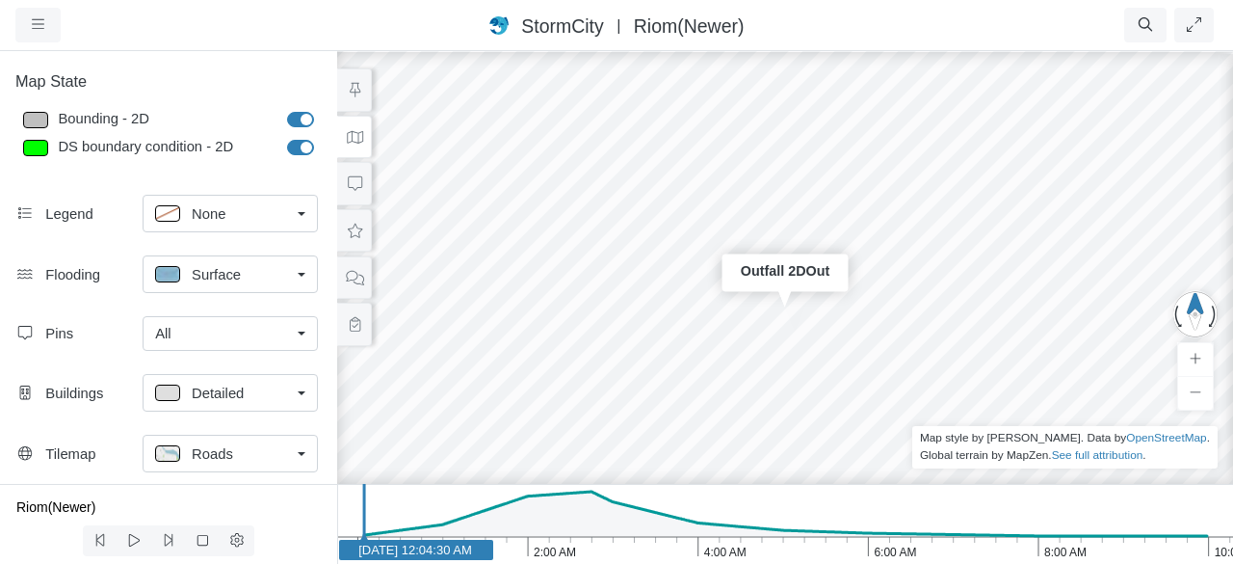
click at [296, 323] on link "All" at bounding box center [230, 333] width 175 height 35
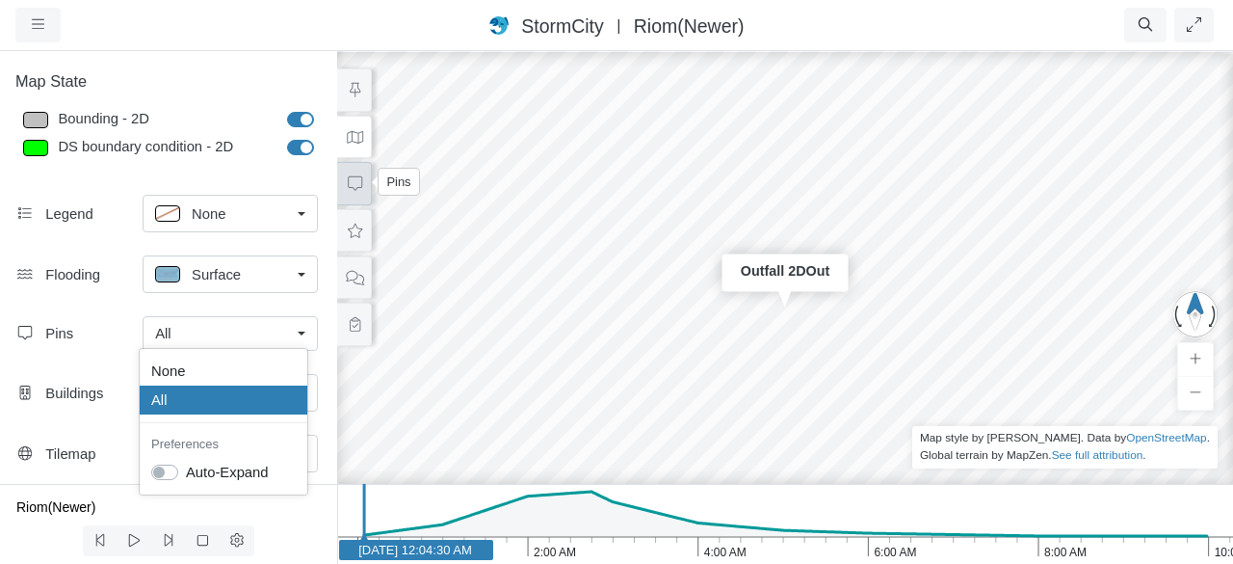
click at [362, 182] on icon at bounding box center [355, 183] width 18 height 14
